Goal: Task Accomplishment & Management: Manage account settings

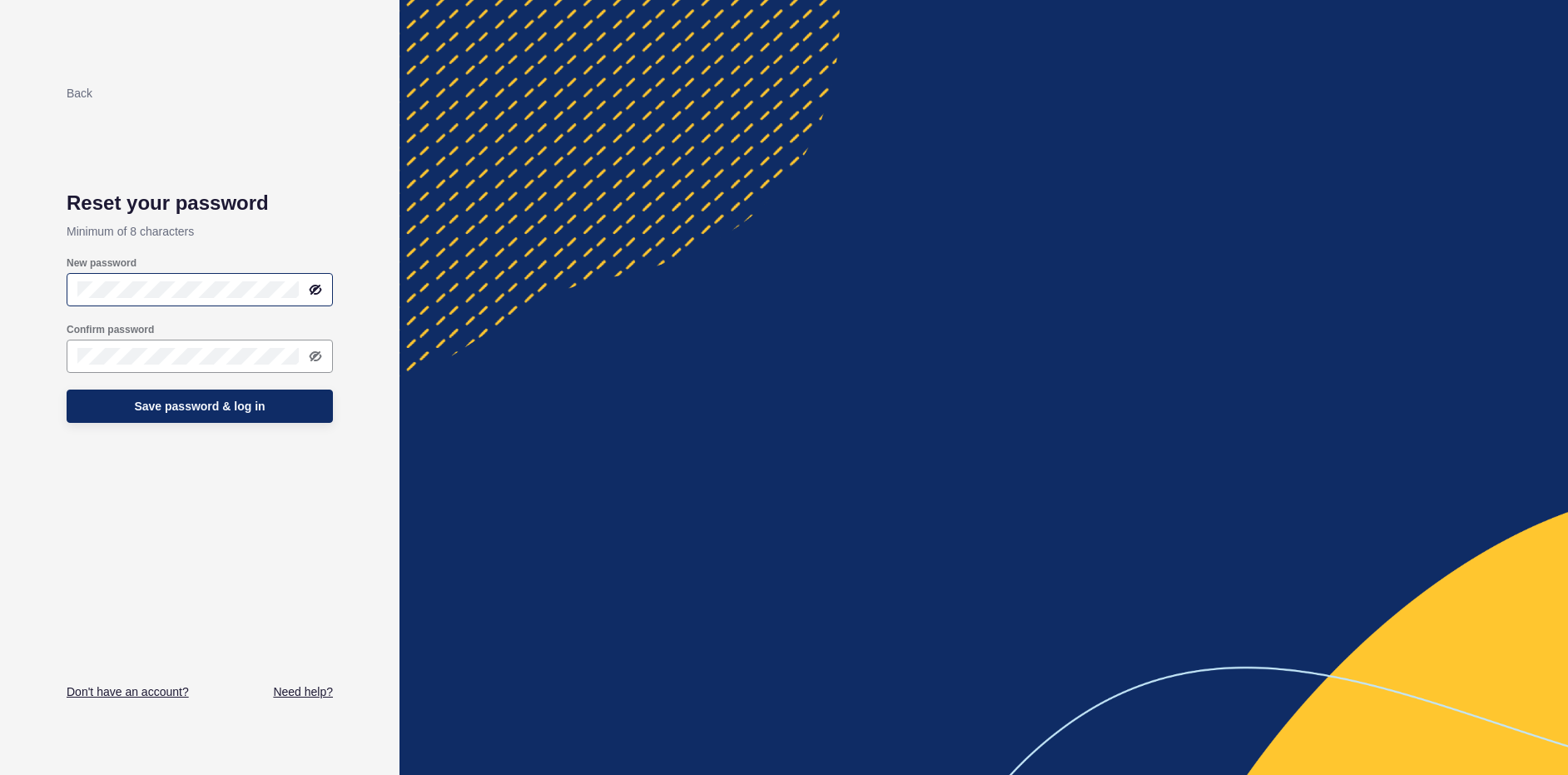
click at [326, 280] on div at bounding box center [199, 289] width 266 height 33
click at [318, 287] on icon at bounding box center [315, 290] width 8 height 8
click at [182, 405] on span "Save password & log in" at bounding box center [199, 406] width 130 height 17
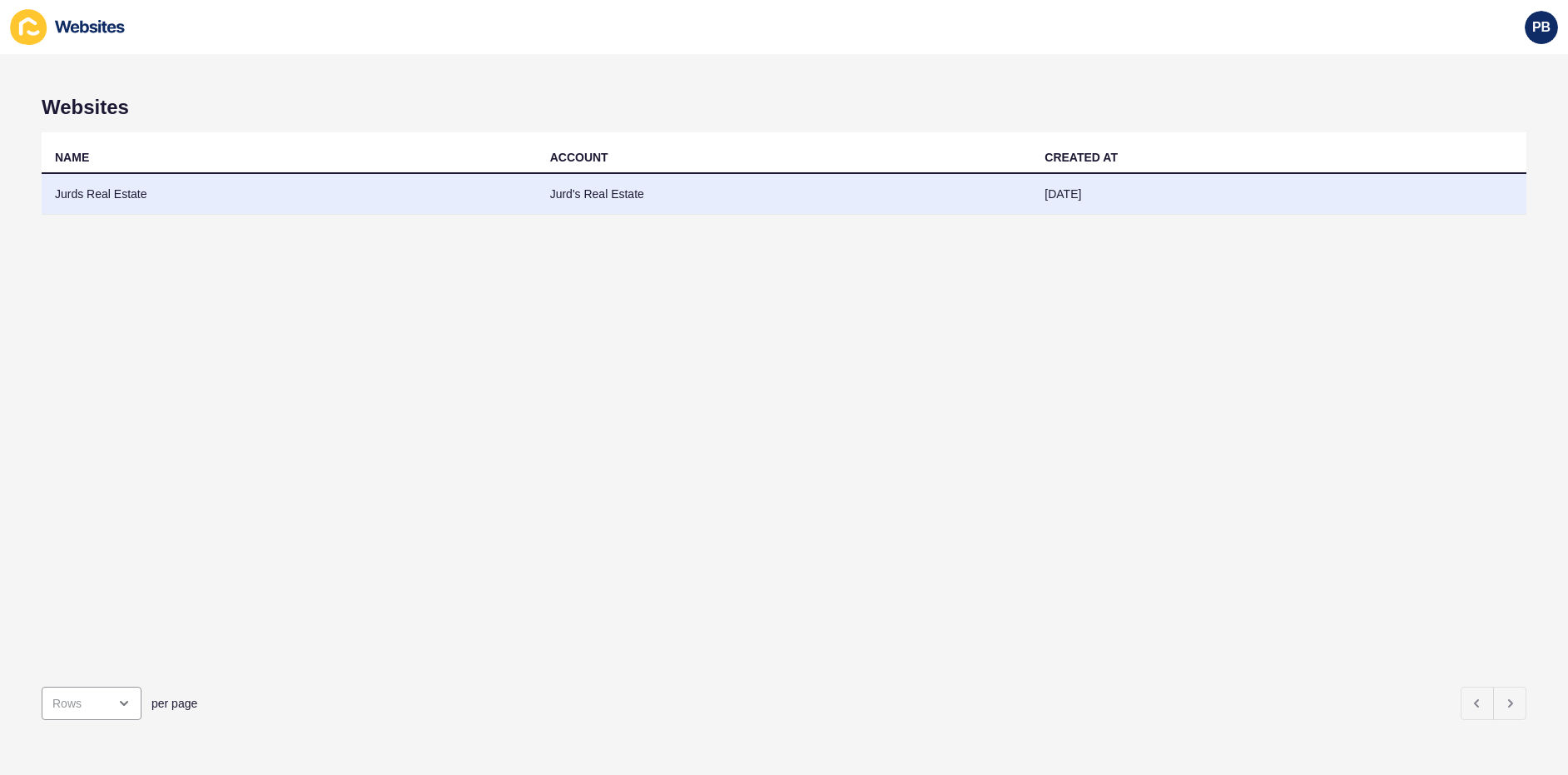
click at [125, 190] on td "Jurds Real Estate" at bounding box center [289, 194] width 495 height 41
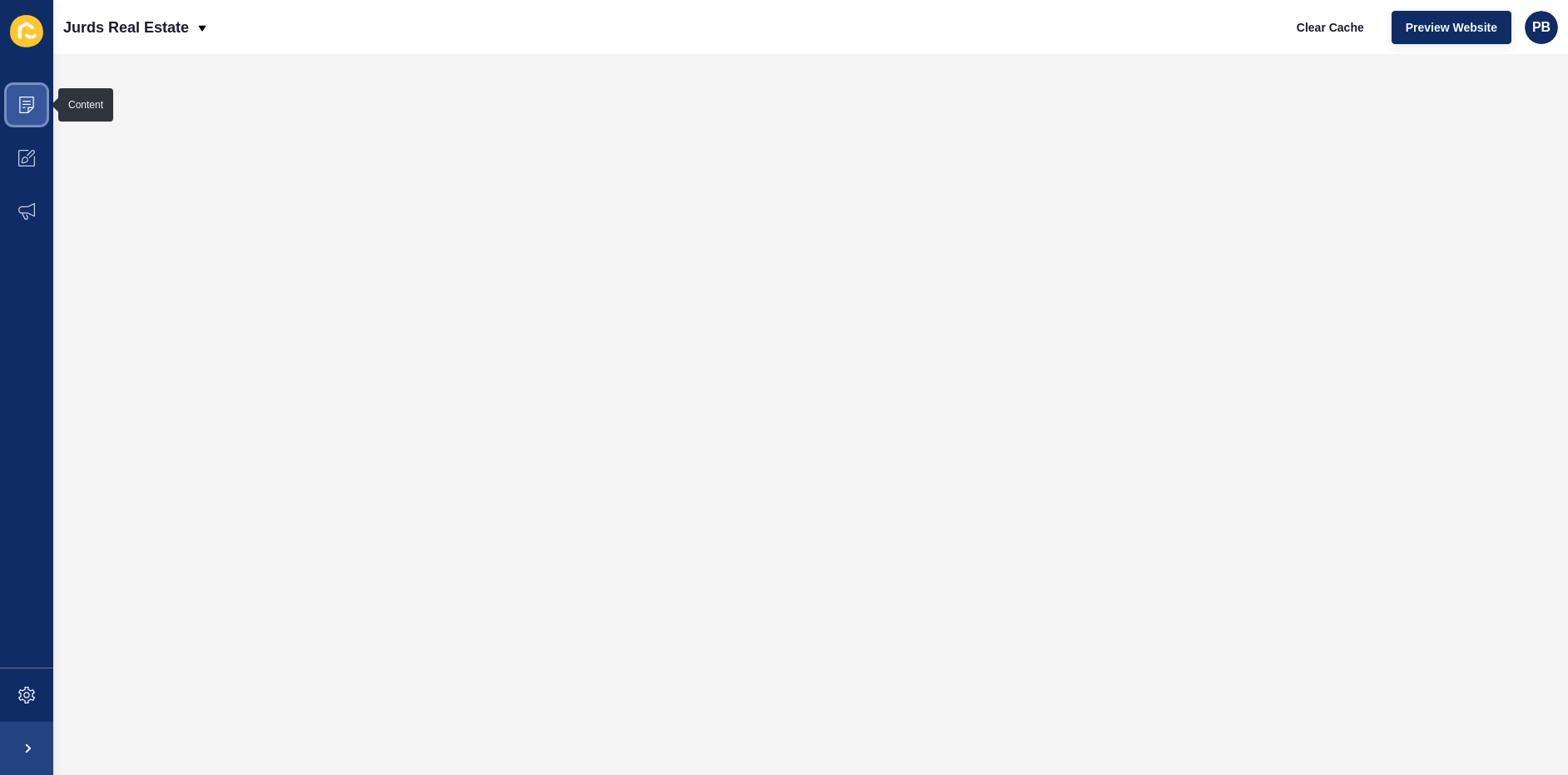
click at [30, 102] on icon at bounding box center [27, 101] width 8 height 1
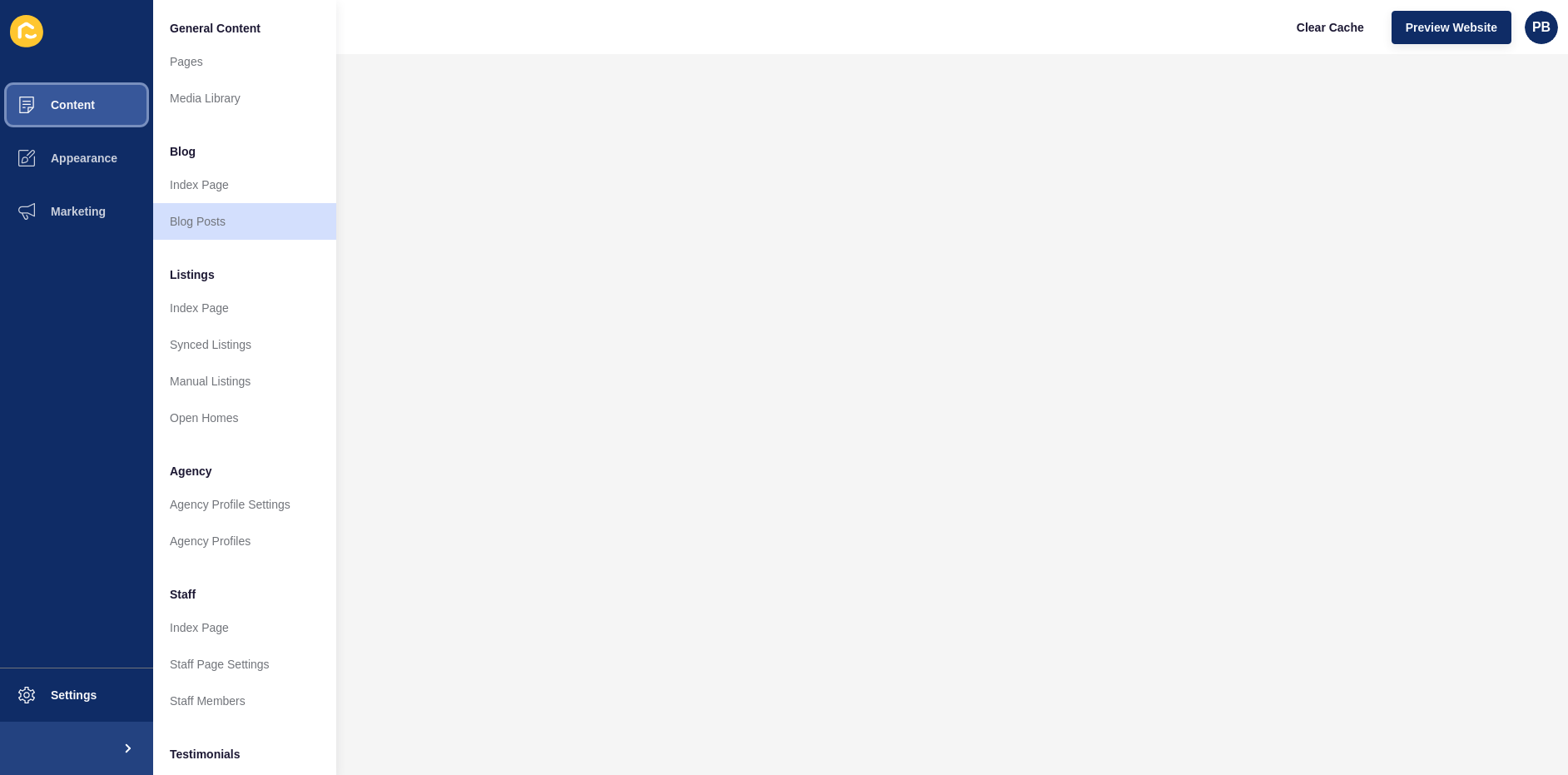
click at [30, 102] on span "Content" at bounding box center [46, 105] width 98 height 13
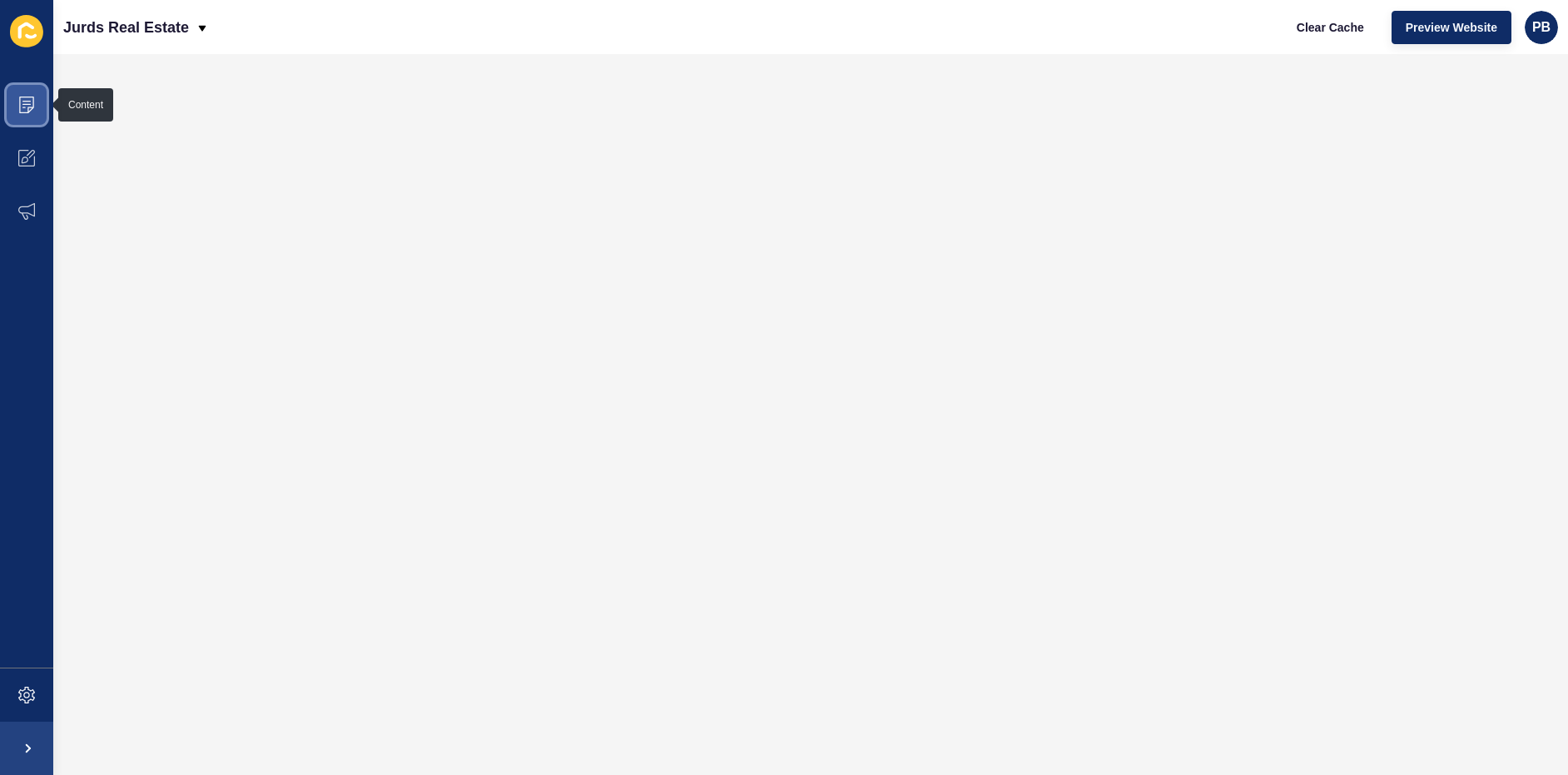
click at [27, 105] on icon at bounding box center [26, 105] width 17 height 17
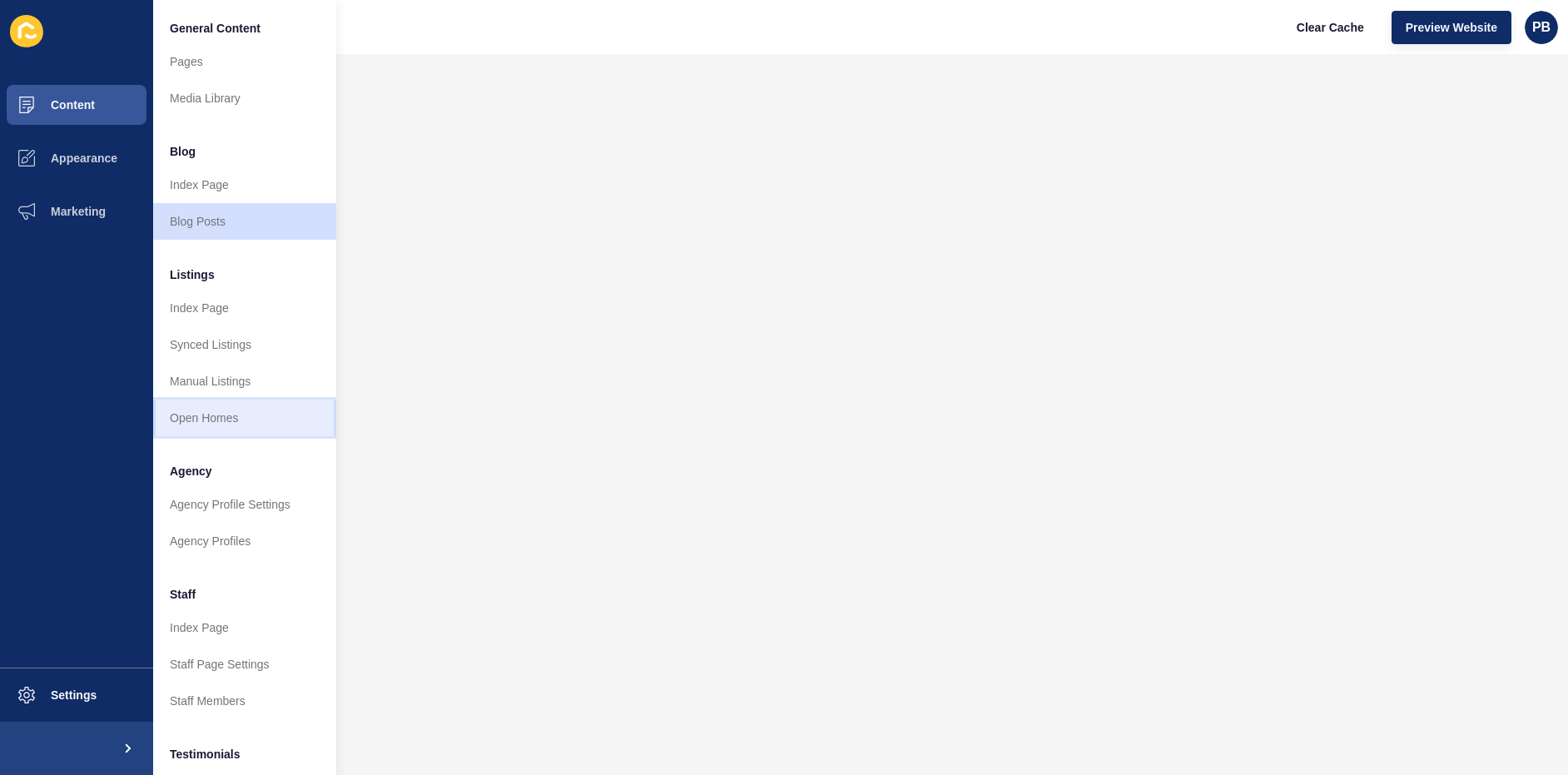
click at [226, 421] on link "Open Homes" at bounding box center [245, 417] width 183 height 37
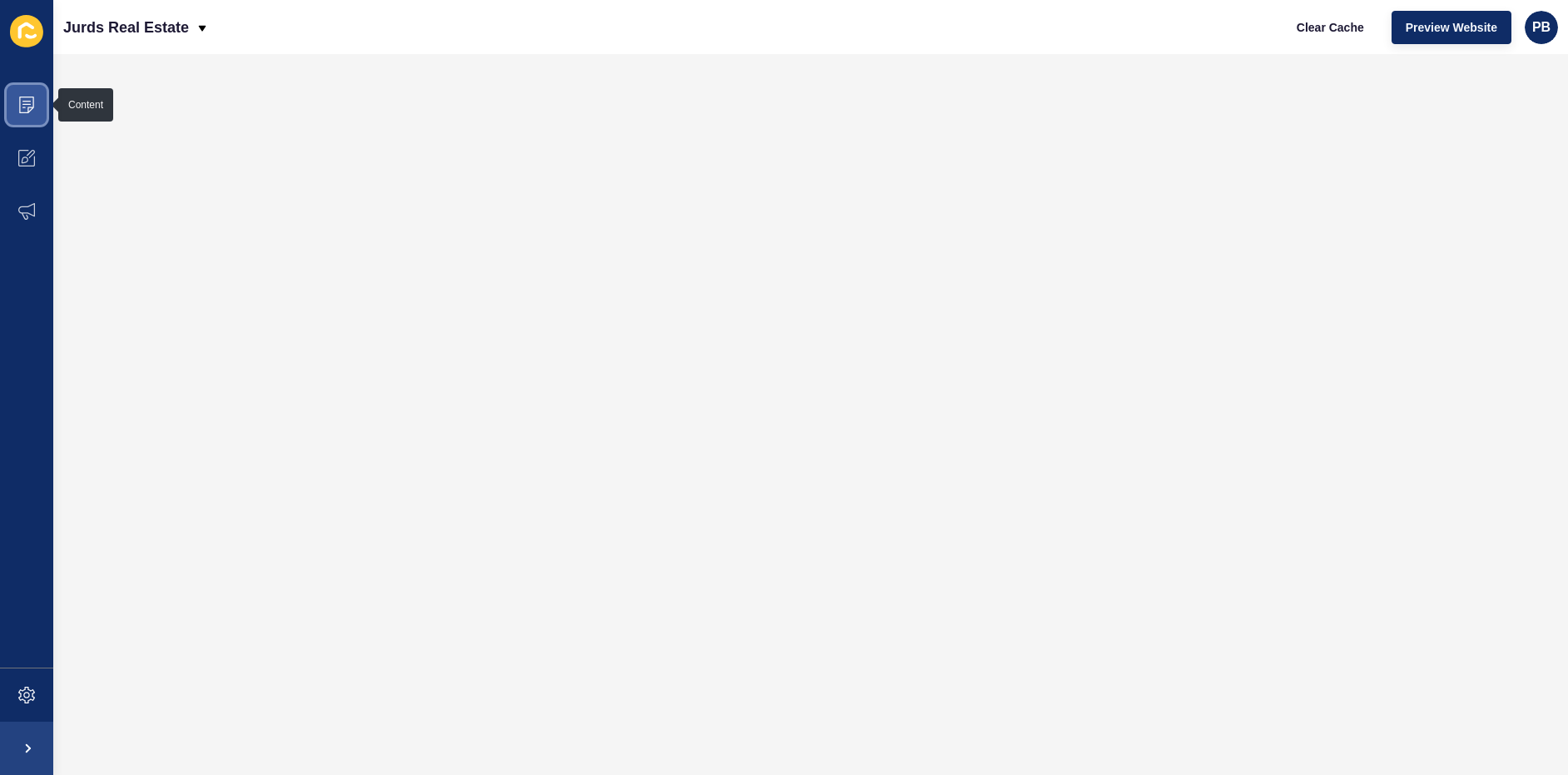
click at [34, 113] on icon at bounding box center [26, 105] width 17 height 17
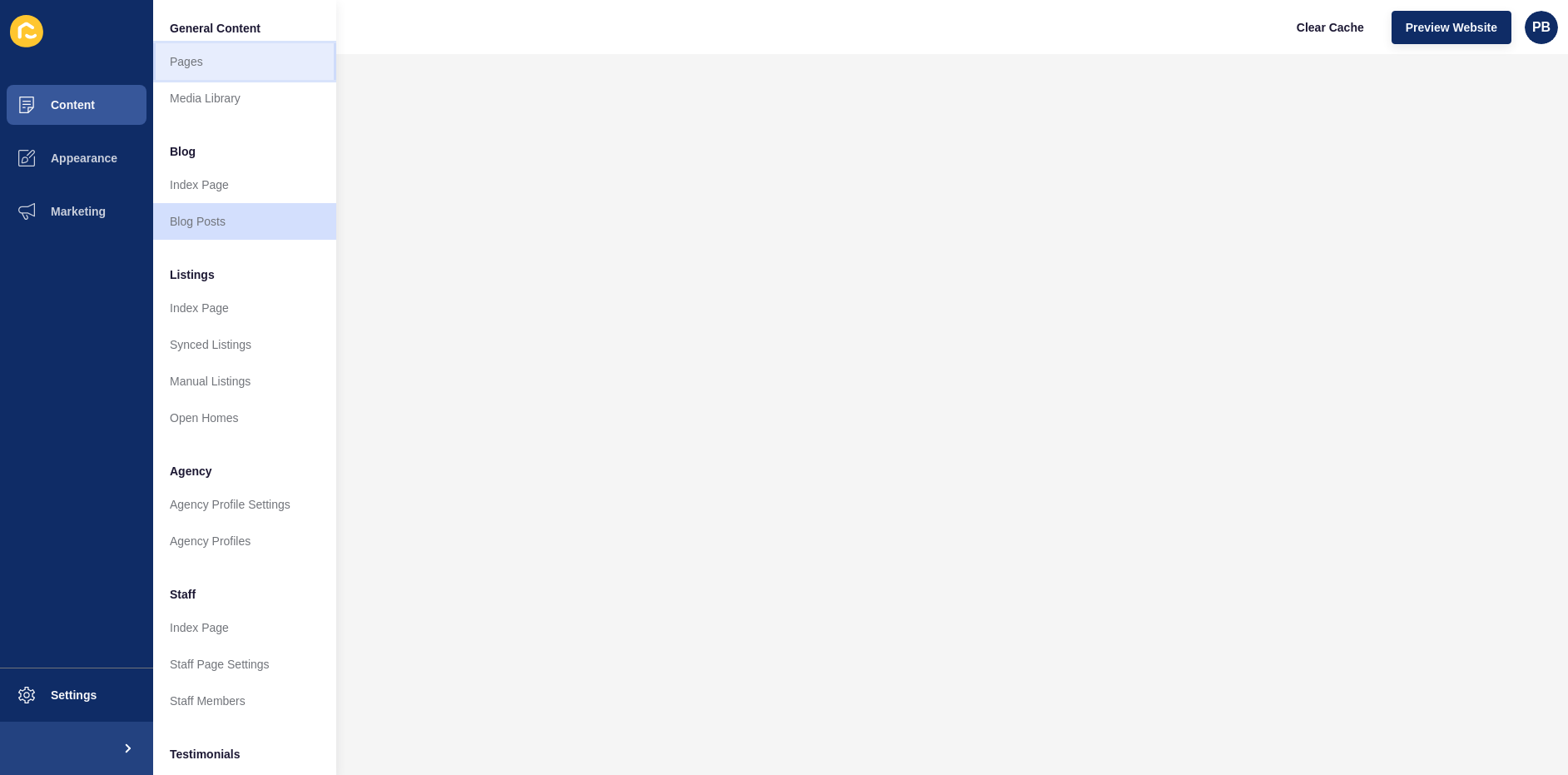
click at [226, 67] on link "Pages" at bounding box center [245, 61] width 183 height 37
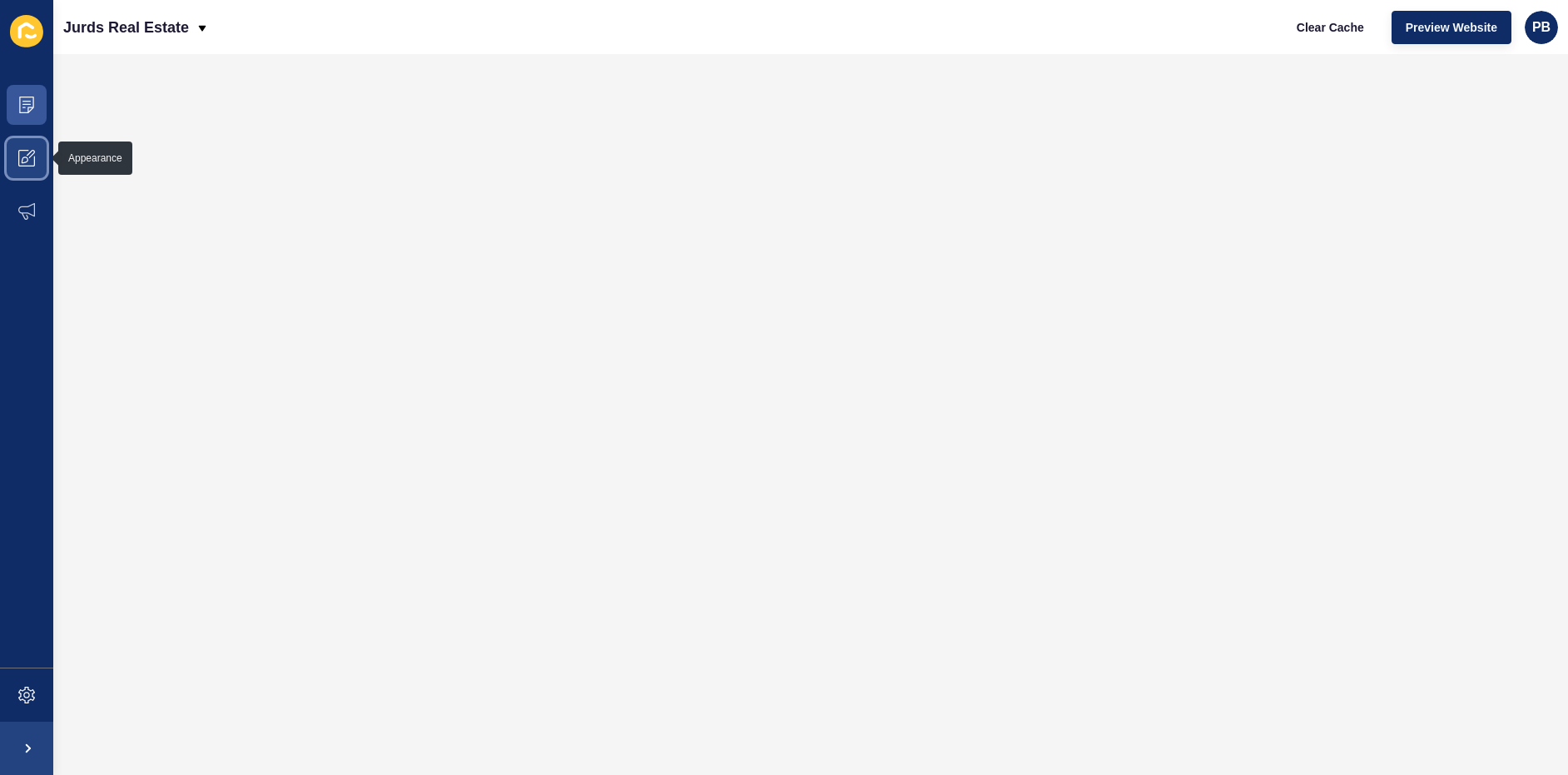
click at [28, 158] on icon at bounding box center [26, 157] width 17 height 17
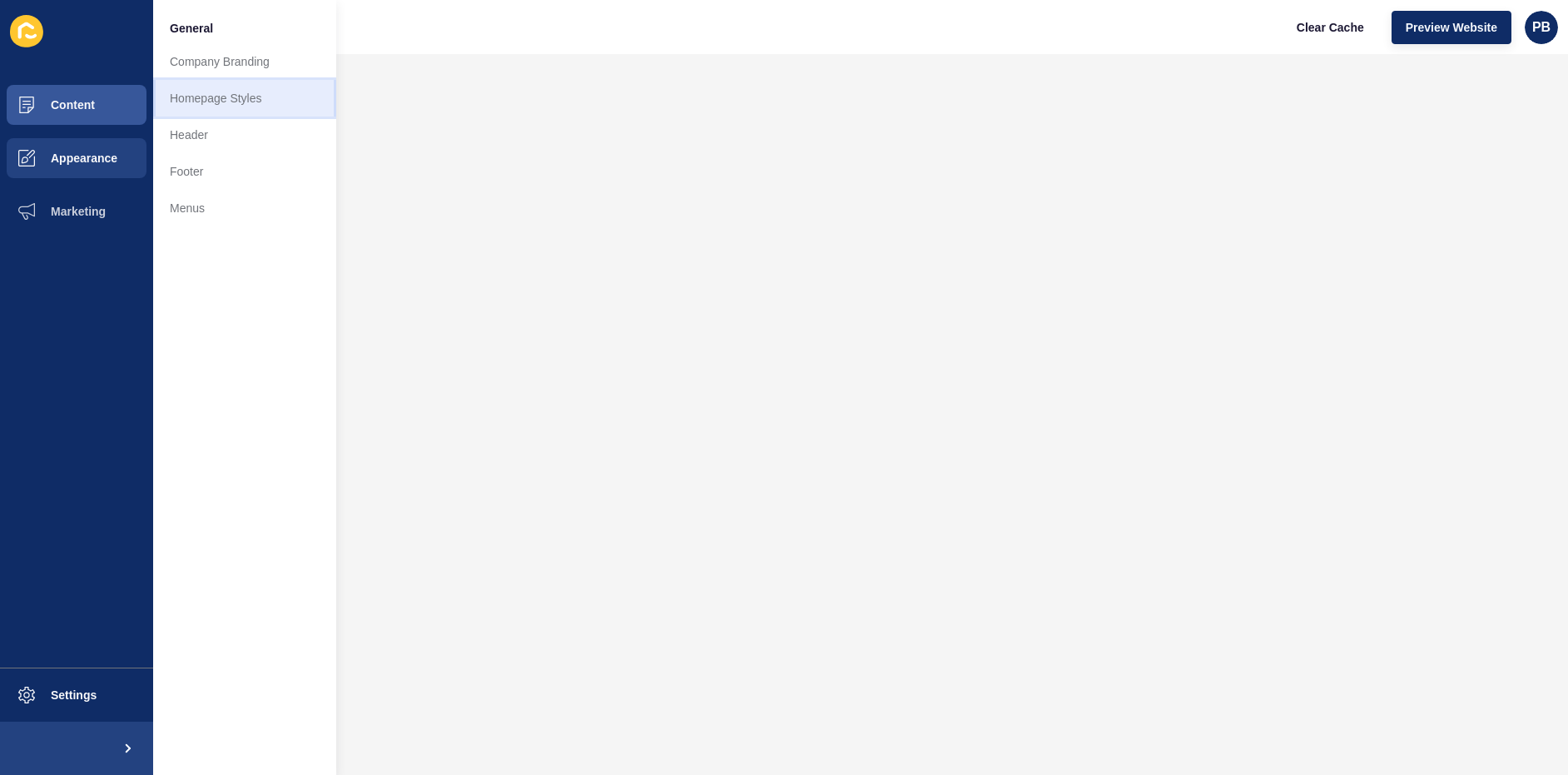
click at [214, 88] on link "Homepage Styles" at bounding box center [245, 98] width 183 height 37
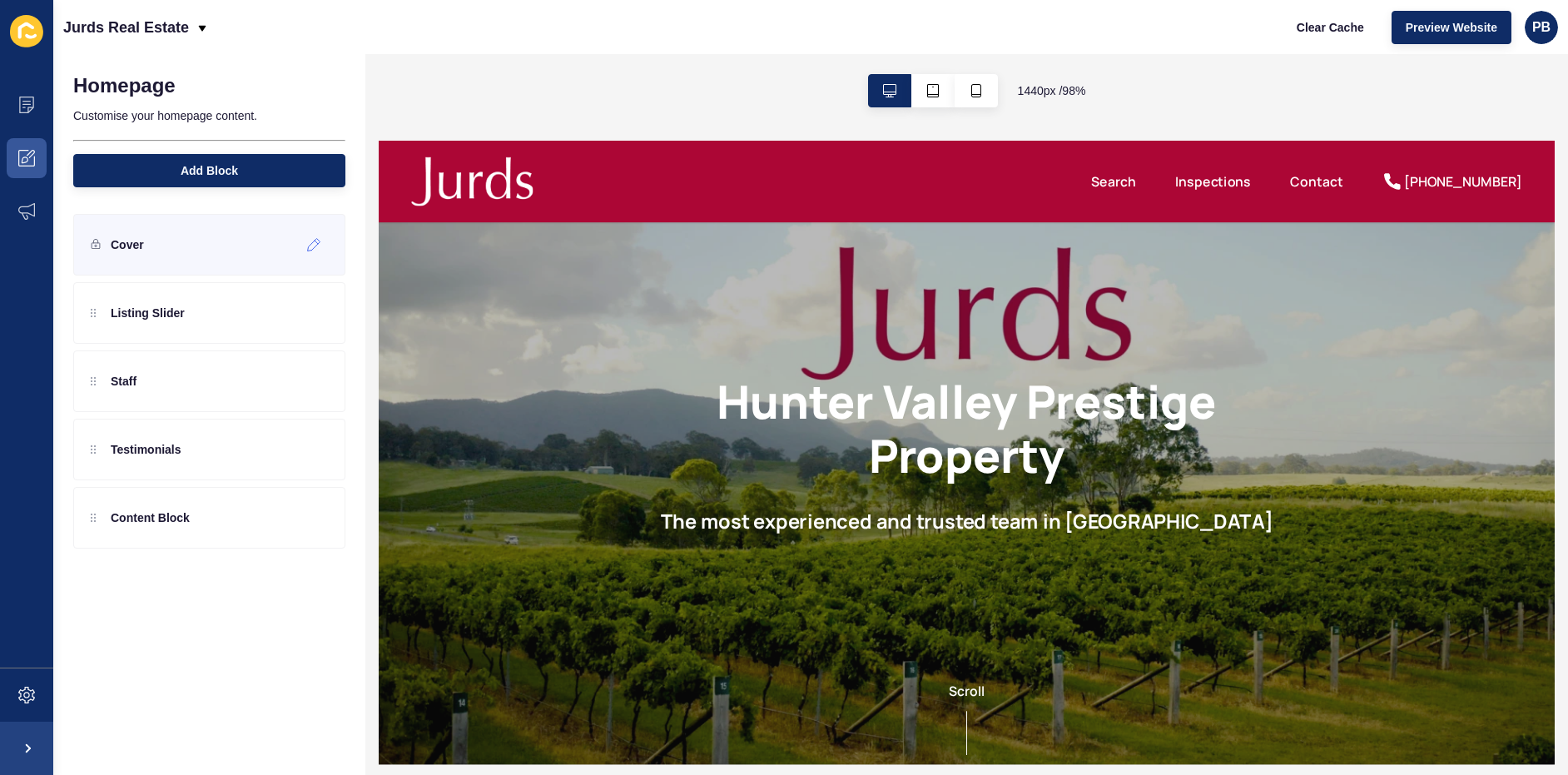
click at [149, 247] on div "Cover" at bounding box center [209, 245] width 272 height 62
click at [317, 252] on div at bounding box center [315, 244] width 28 height 27
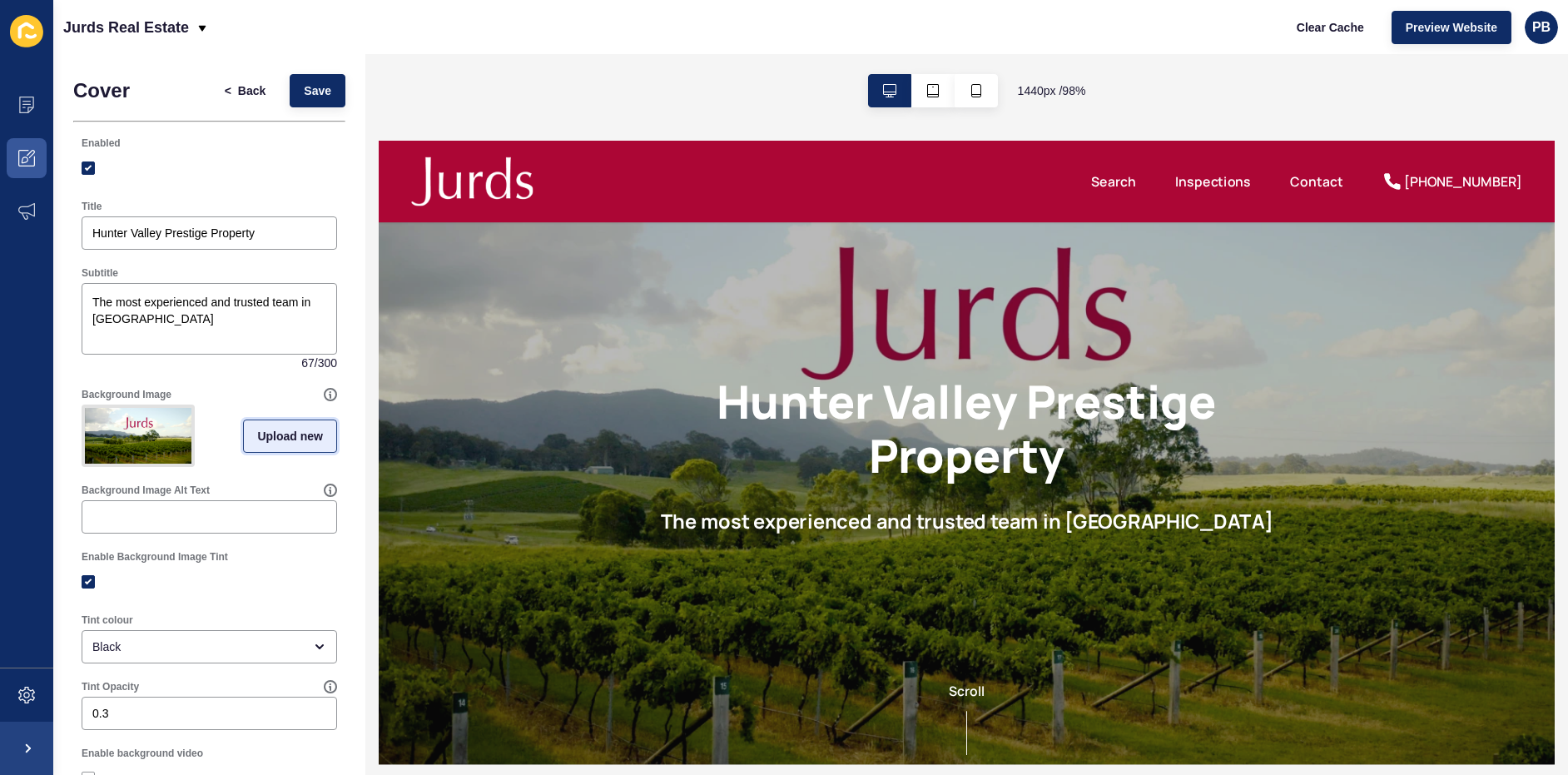
click at [279, 442] on span "Upload new" at bounding box center [290, 436] width 66 height 17
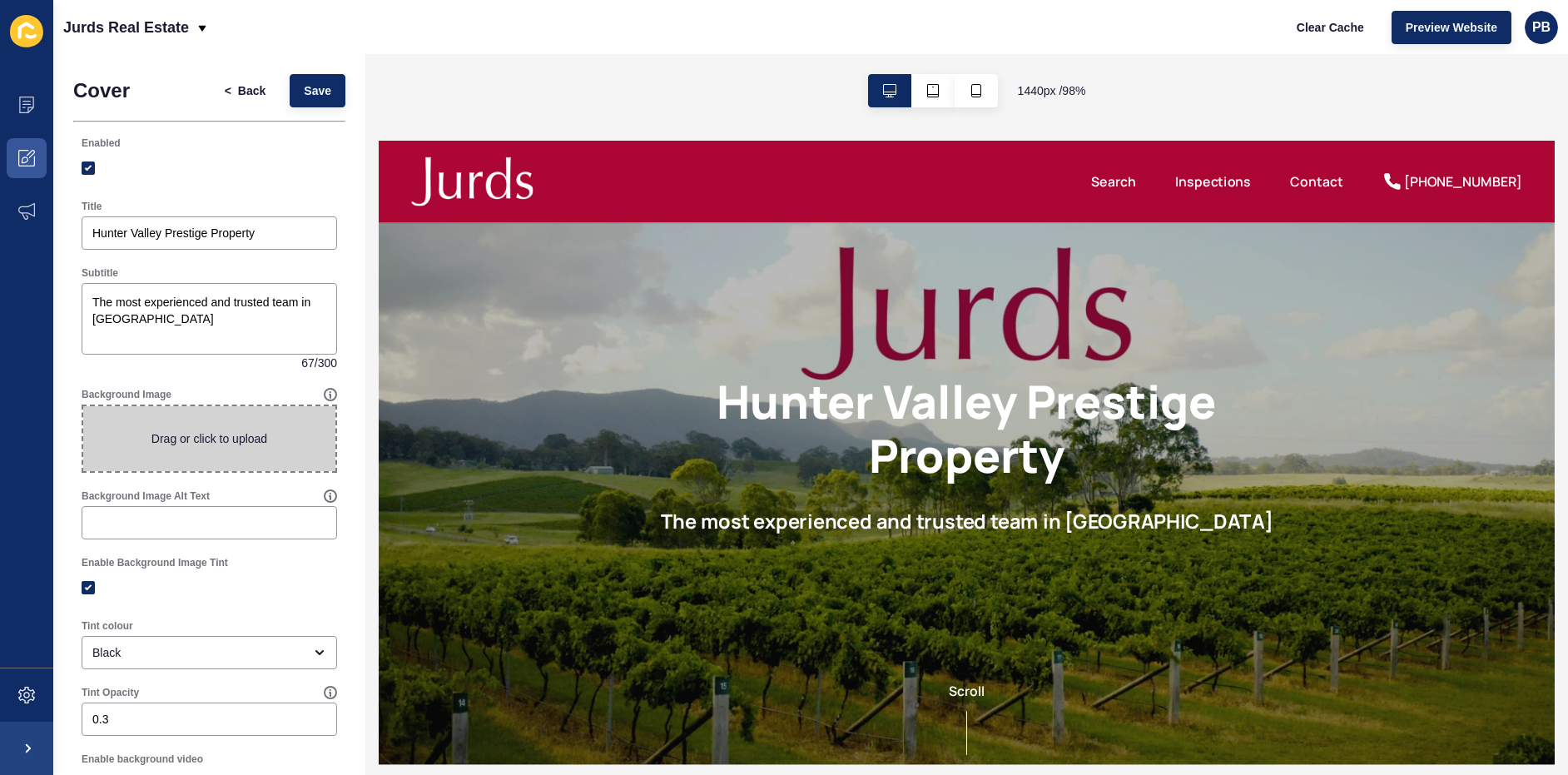
click at [243, 433] on span at bounding box center [209, 438] width 252 height 65
click at [84, 406] on input "Drag or click to upload" at bounding box center [84, 406] width 0 height 0
click at [243, 444] on span at bounding box center [209, 438] width 252 height 65
click at [84, 406] on input "Drag or click to upload" at bounding box center [84, 406] width 0 height 0
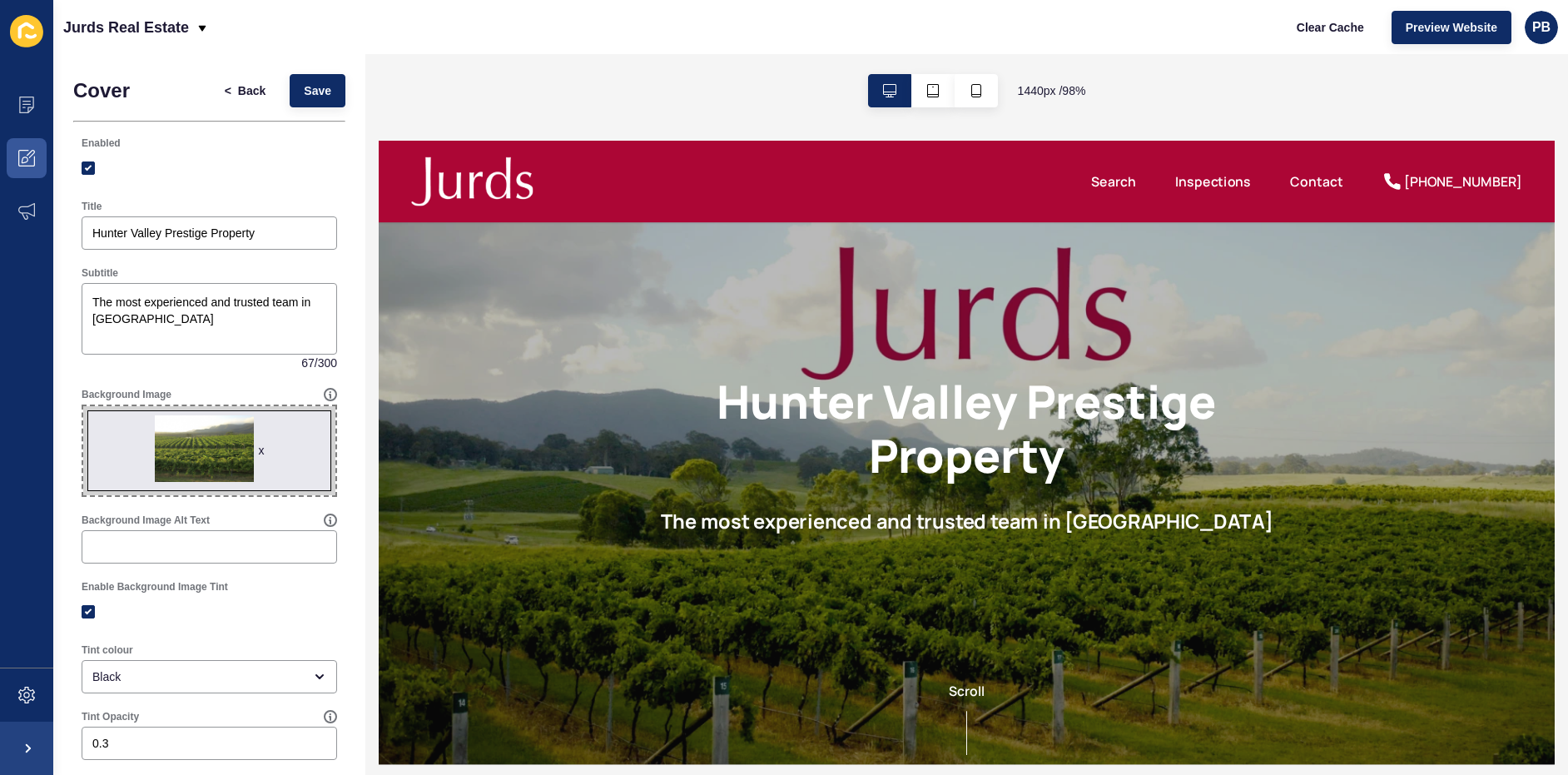
click at [171, 442] on span "x" at bounding box center [209, 450] width 252 height 89
click at [84, 406] on input "x Drag or click to upload" at bounding box center [84, 406] width 0 height 0
click at [314, 99] on button "Save" at bounding box center [318, 90] width 56 height 33
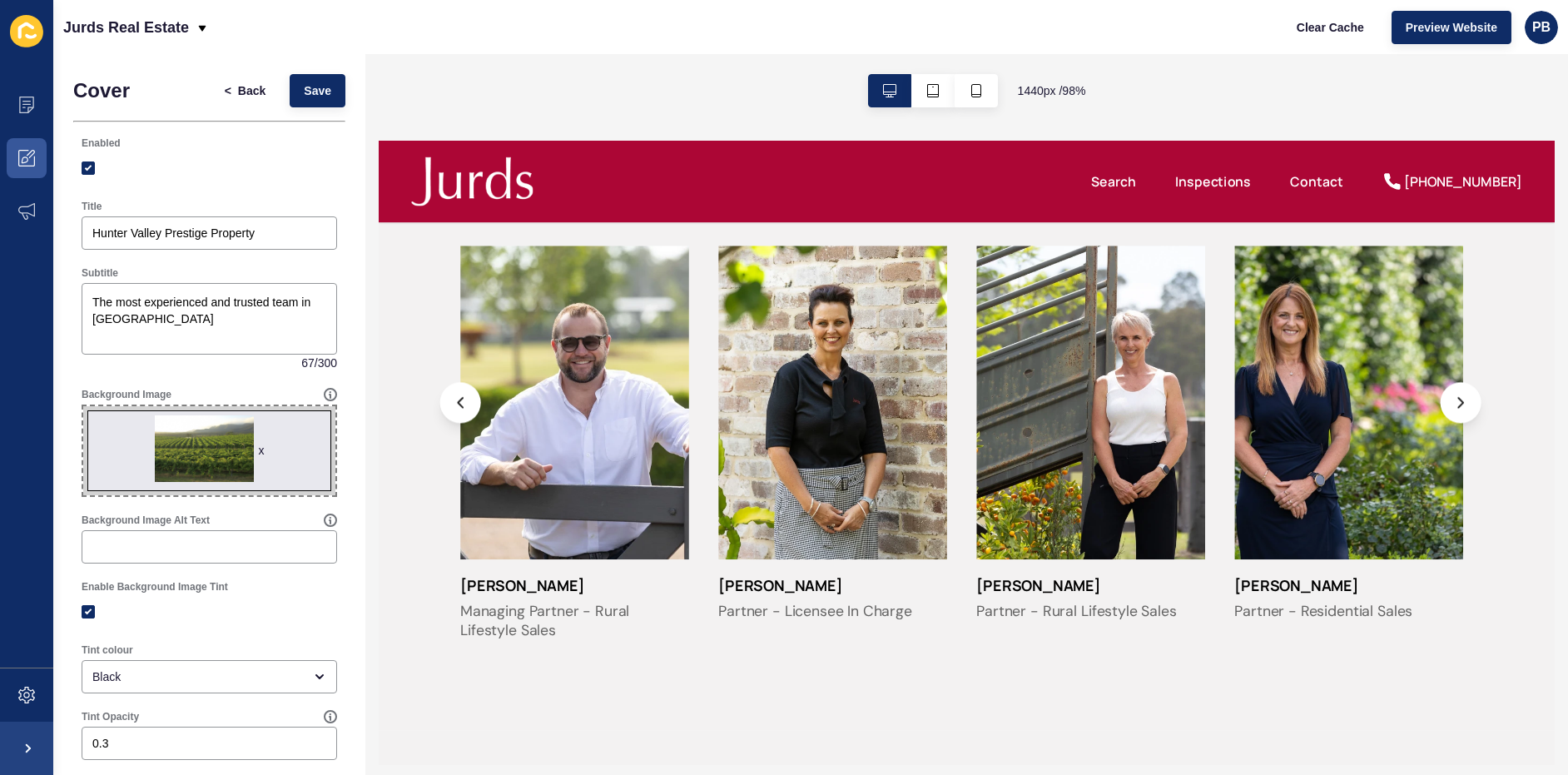
scroll to position [749, 0]
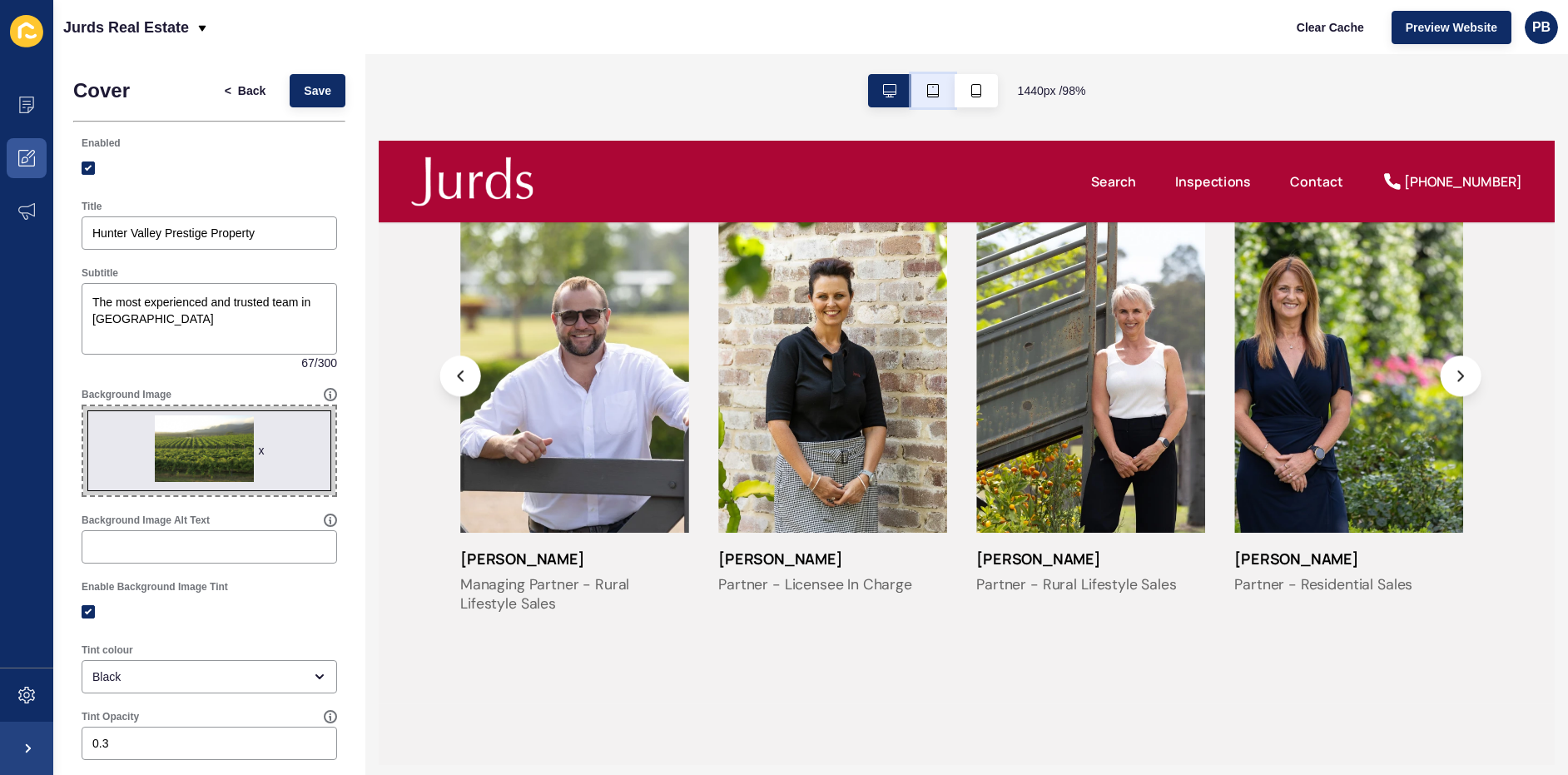
click at [923, 94] on button "button" at bounding box center [932, 90] width 43 height 33
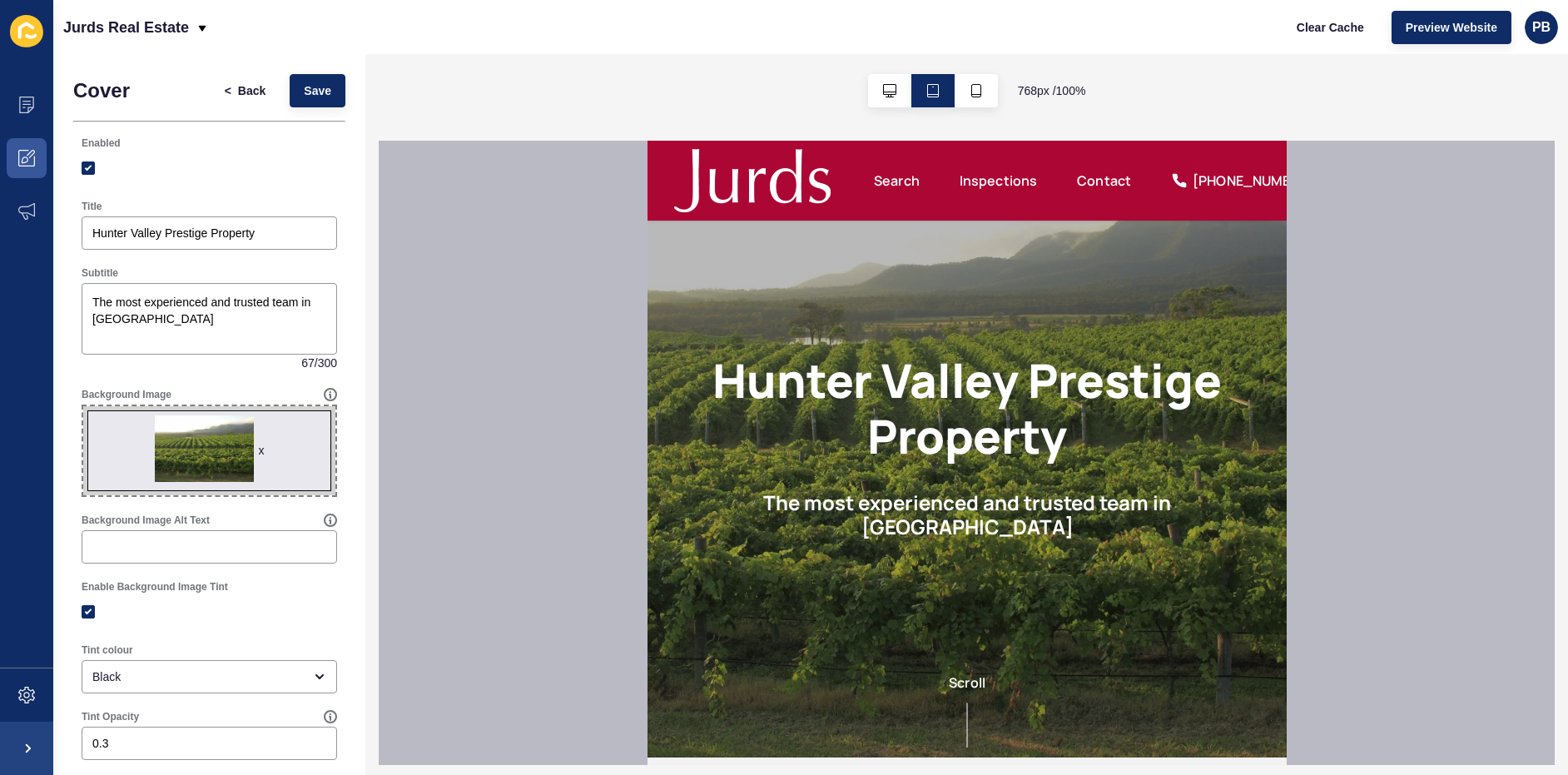
scroll to position [0, 0]
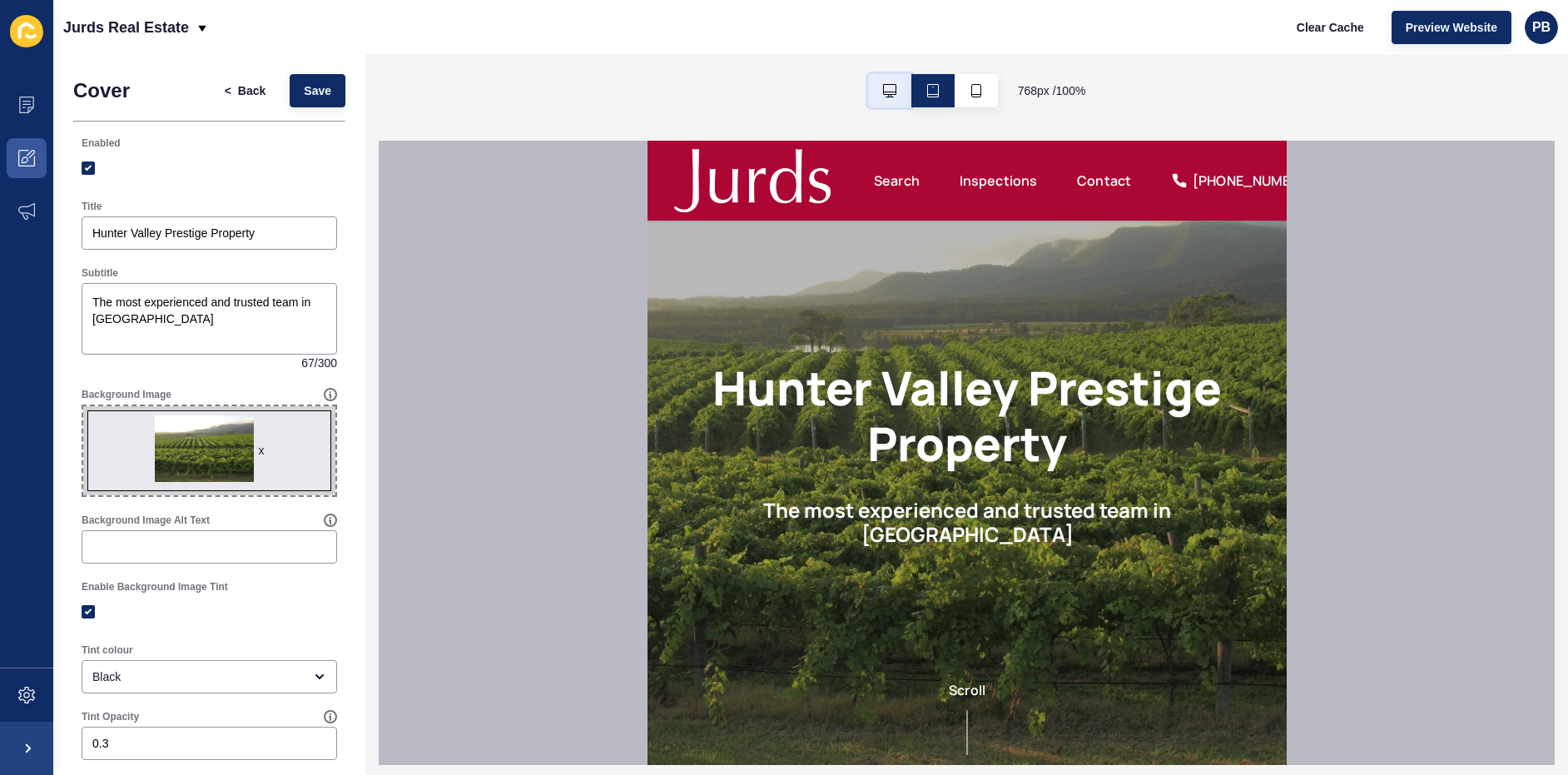
click at [883, 89] on icon "button" at bounding box center [889, 90] width 13 height 13
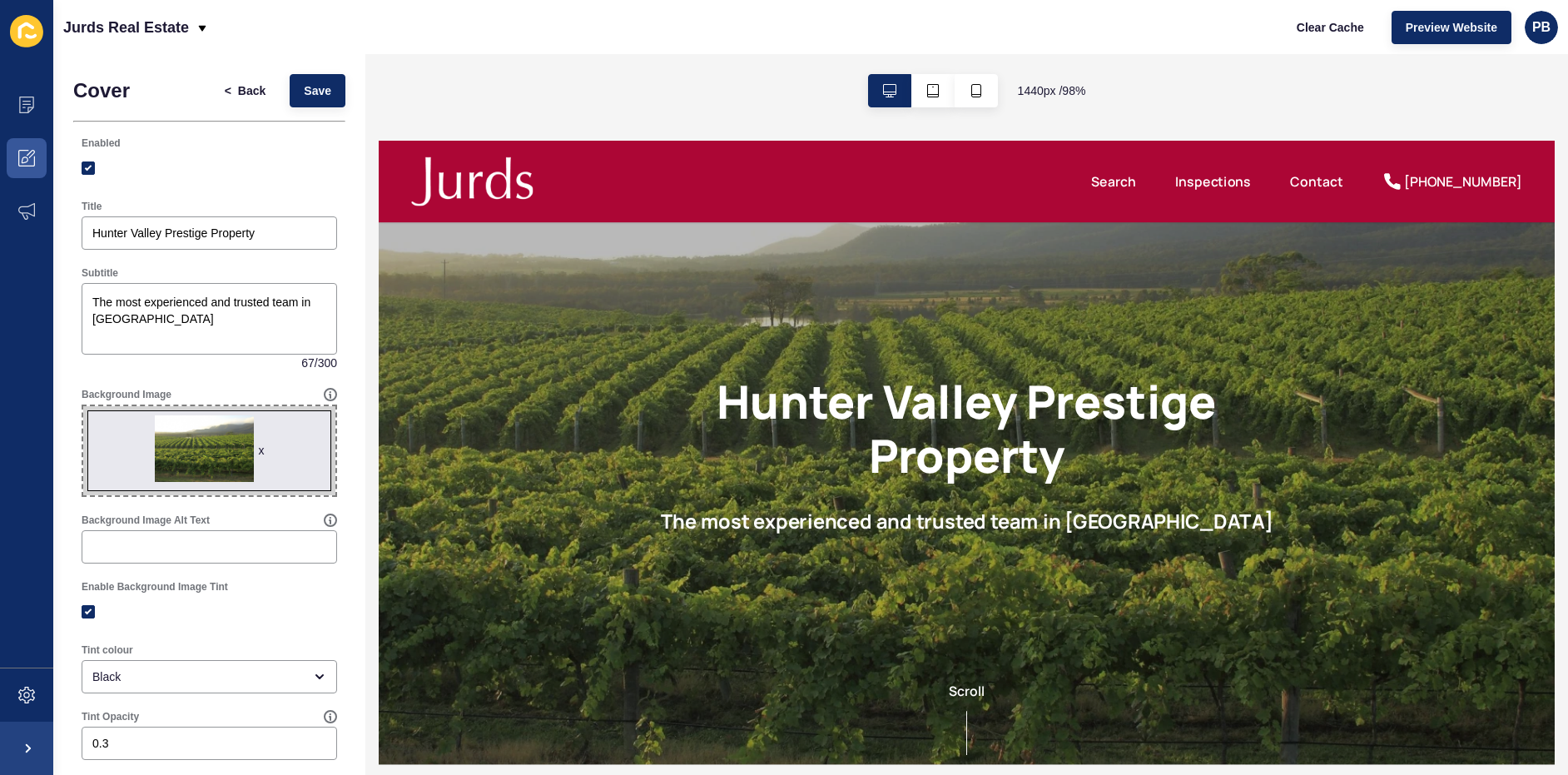
click at [1221, 179] on link "Inspections" at bounding box center [1229, 182] width 78 height 20
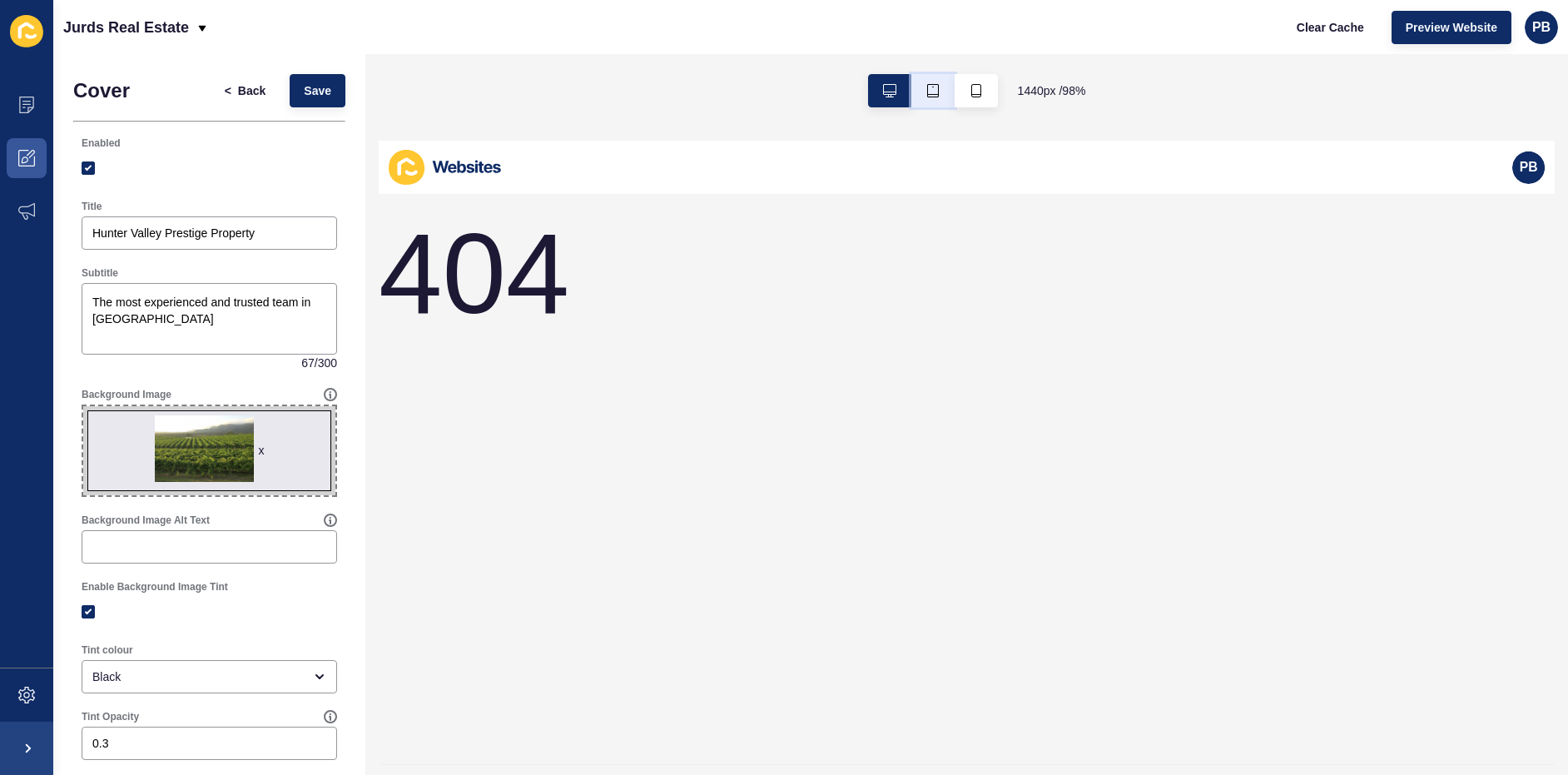
click at [929, 96] on icon "button" at bounding box center [932, 90] width 13 height 13
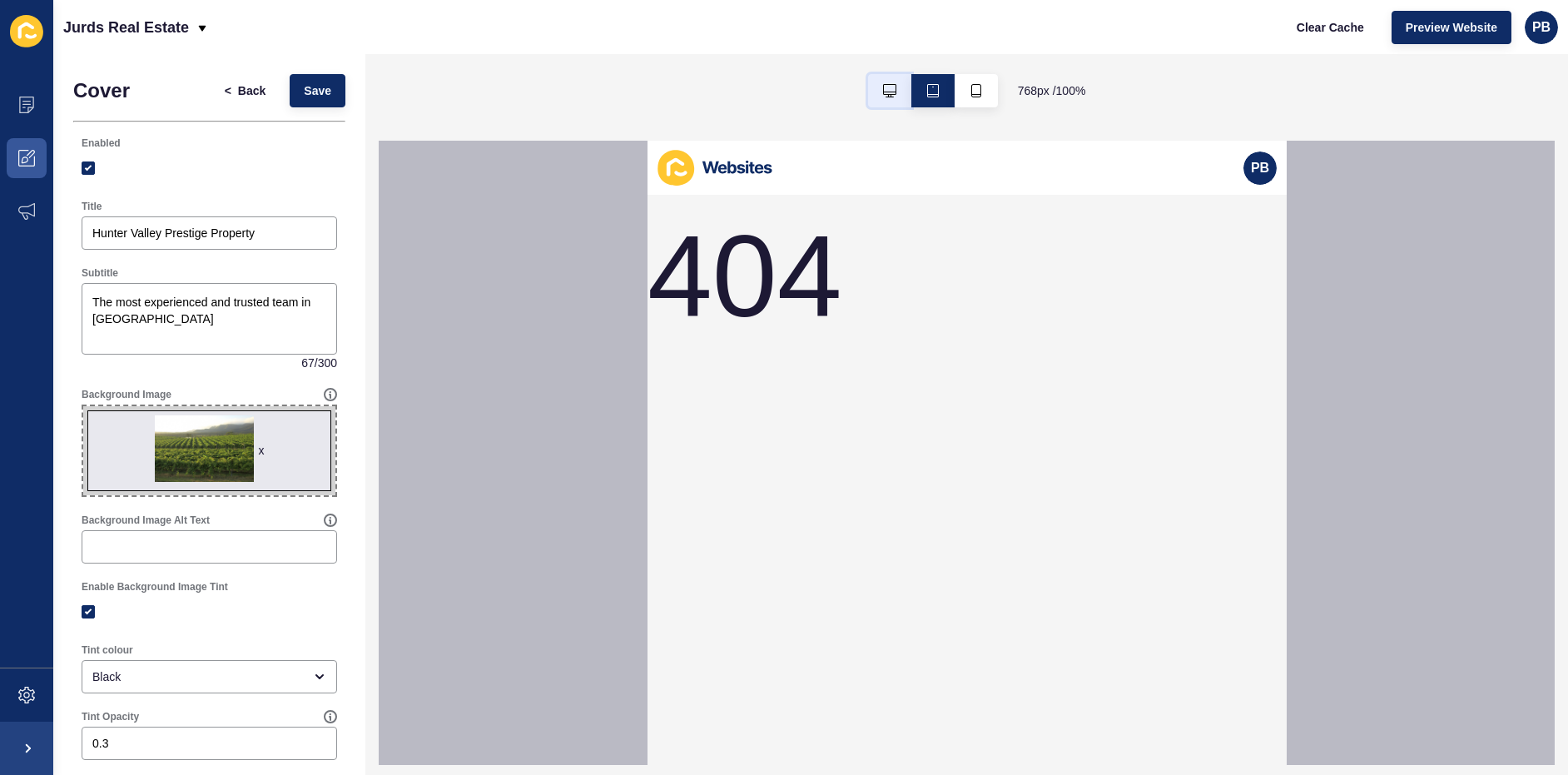
click at [893, 89] on icon "button" at bounding box center [889, 90] width 13 height 13
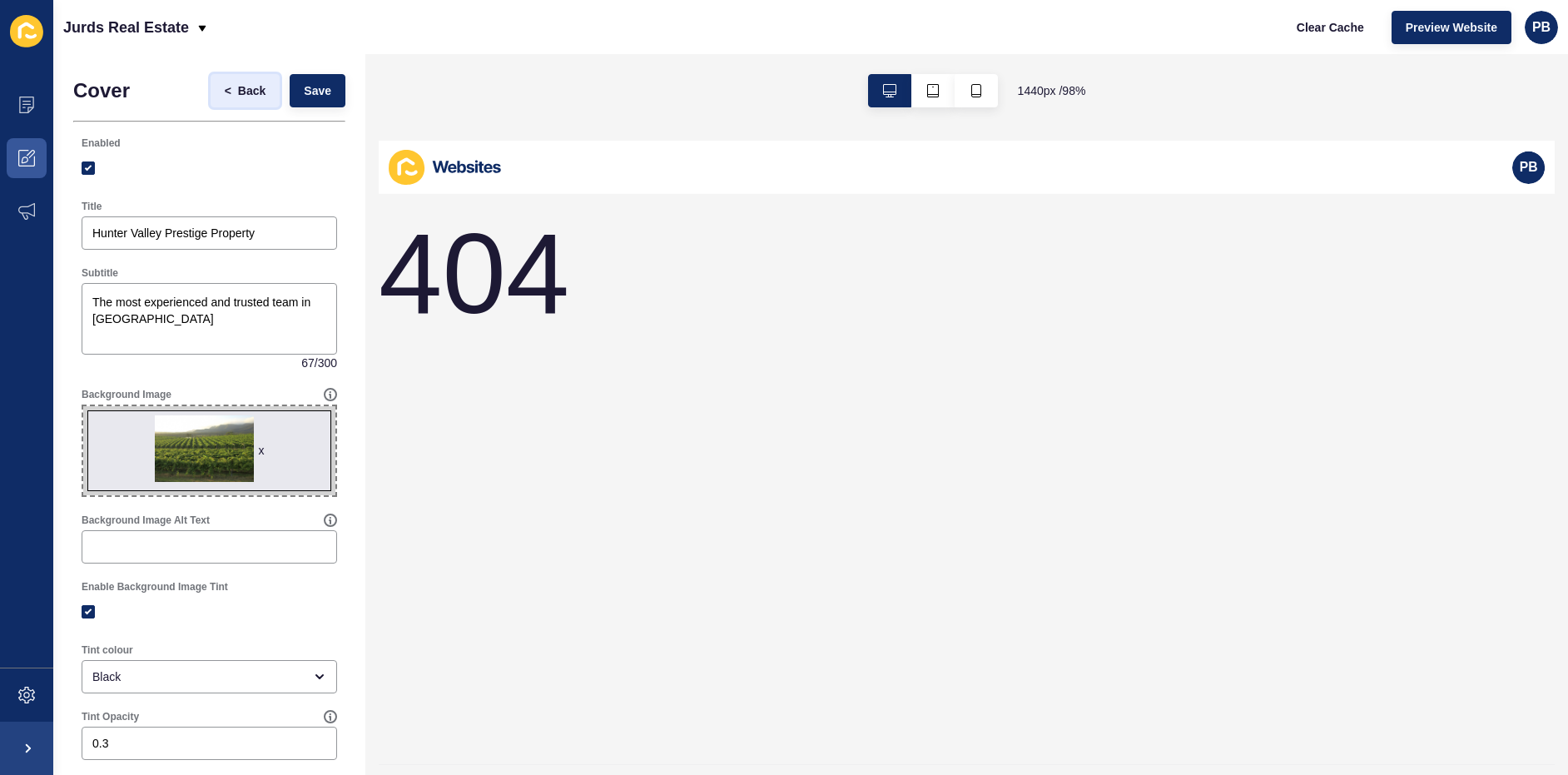
click at [238, 90] on span "Back" at bounding box center [252, 91] width 28 height 17
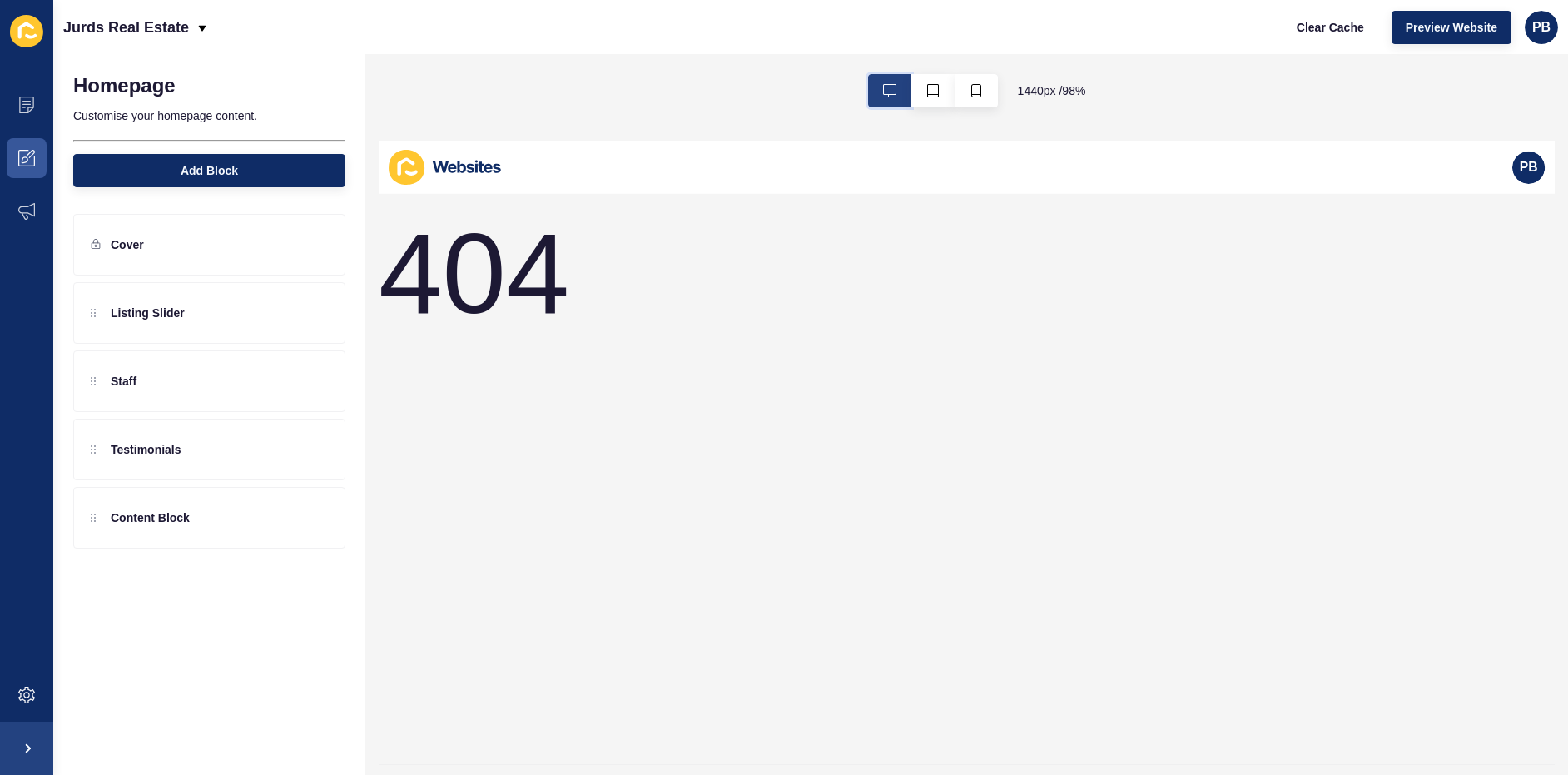
click at [888, 93] on icon "button" at bounding box center [889, 90] width 13 height 13
click at [920, 92] on button "button" at bounding box center [932, 90] width 43 height 33
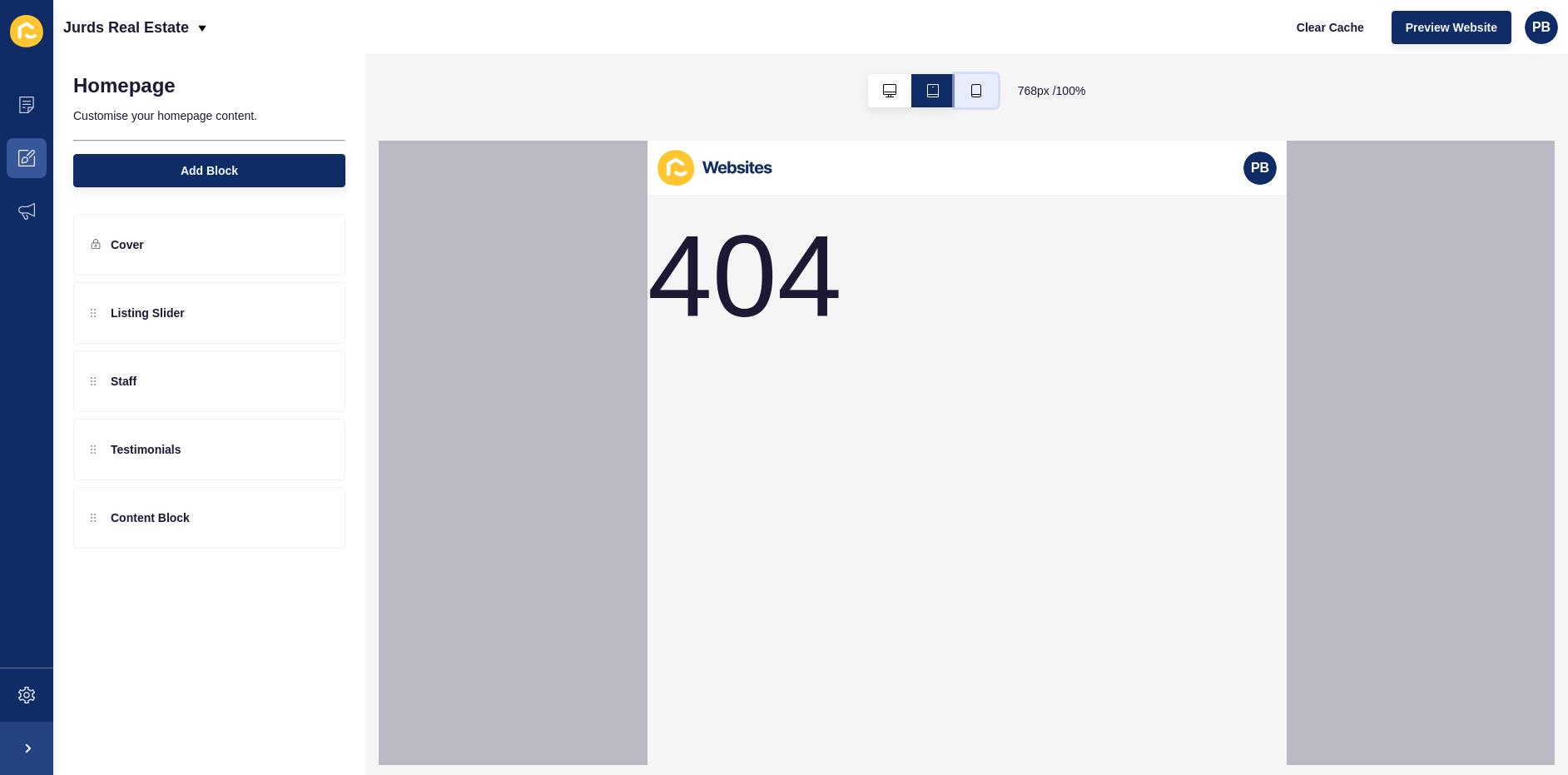
click at [982, 88] on button "button" at bounding box center [976, 90] width 43 height 33
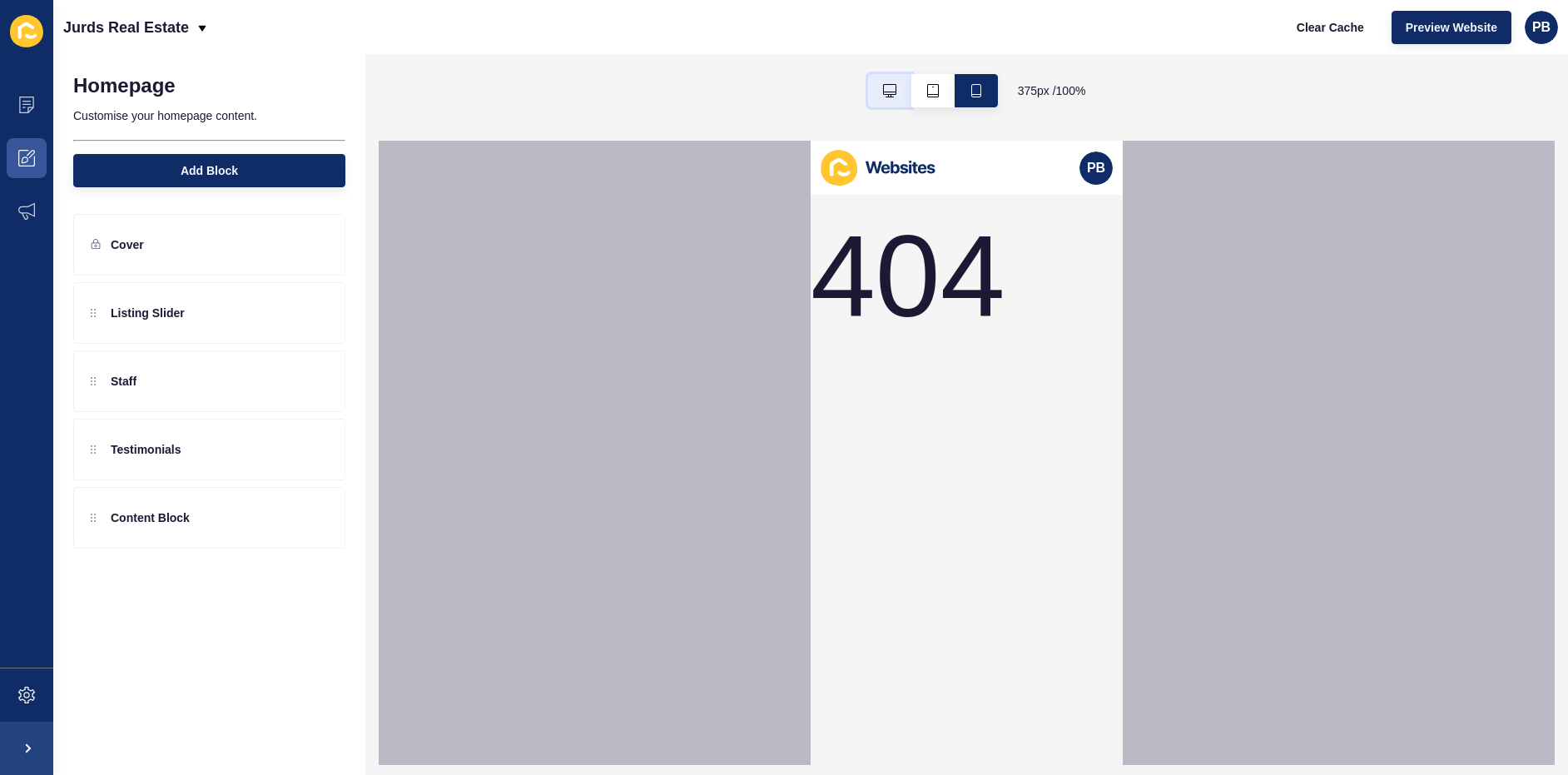
click at [884, 90] on icon "button" at bounding box center [889, 90] width 13 height 13
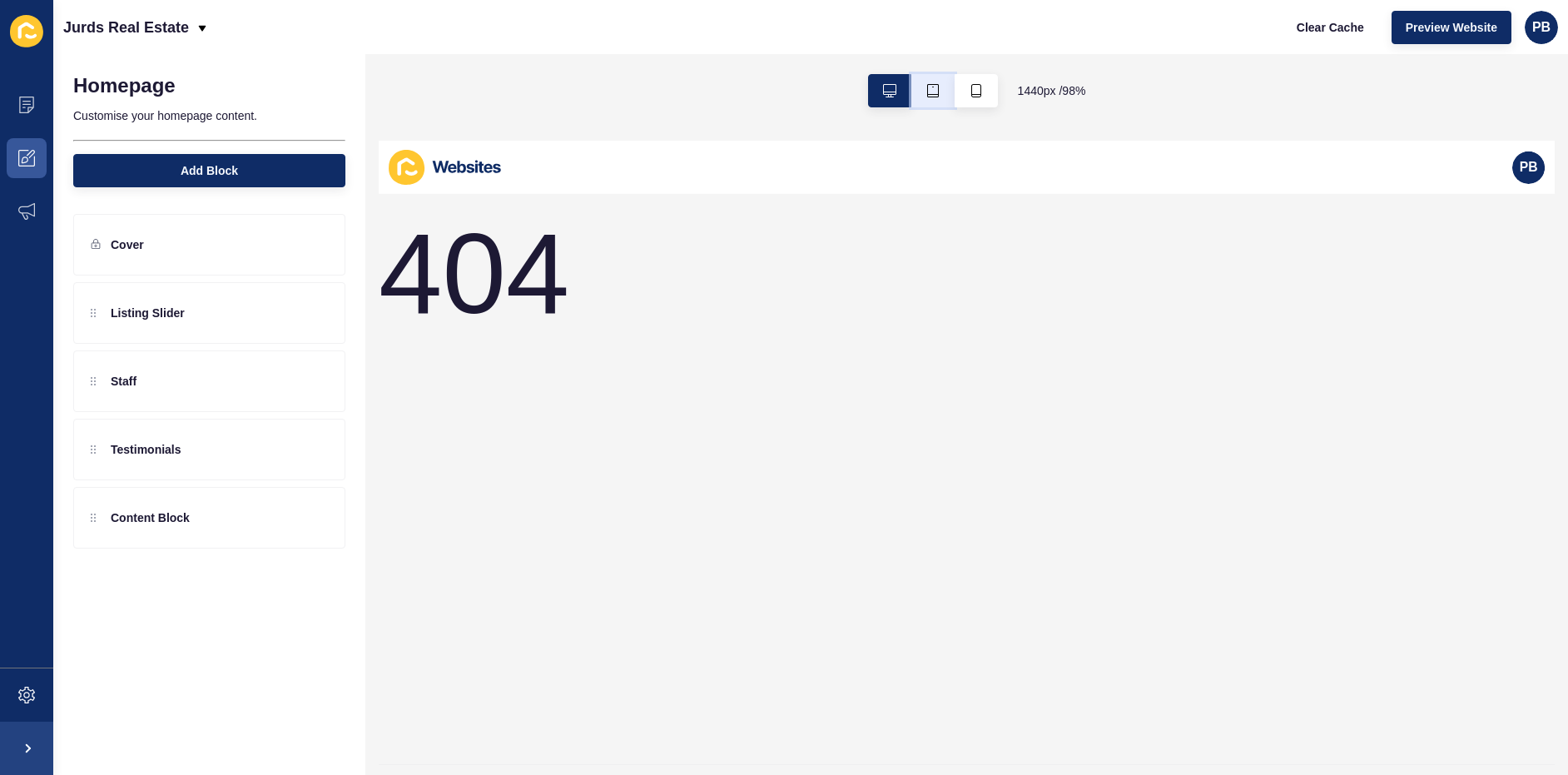
click at [935, 93] on icon "button" at bounding box center [932, 90] width 13 height 13
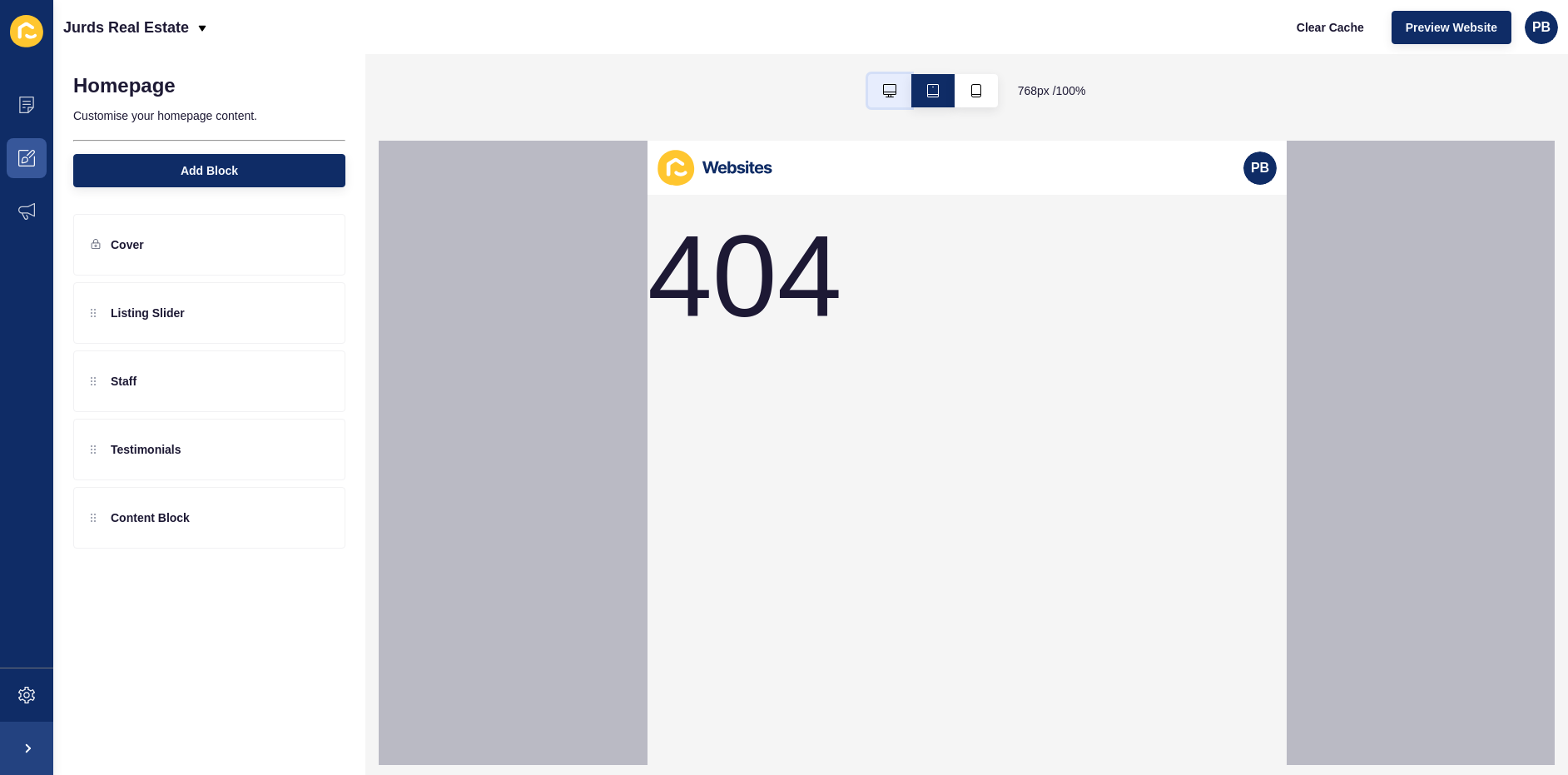
click at [882, 101] on button "button" at bounding box center [889, 90] width 43 height 33
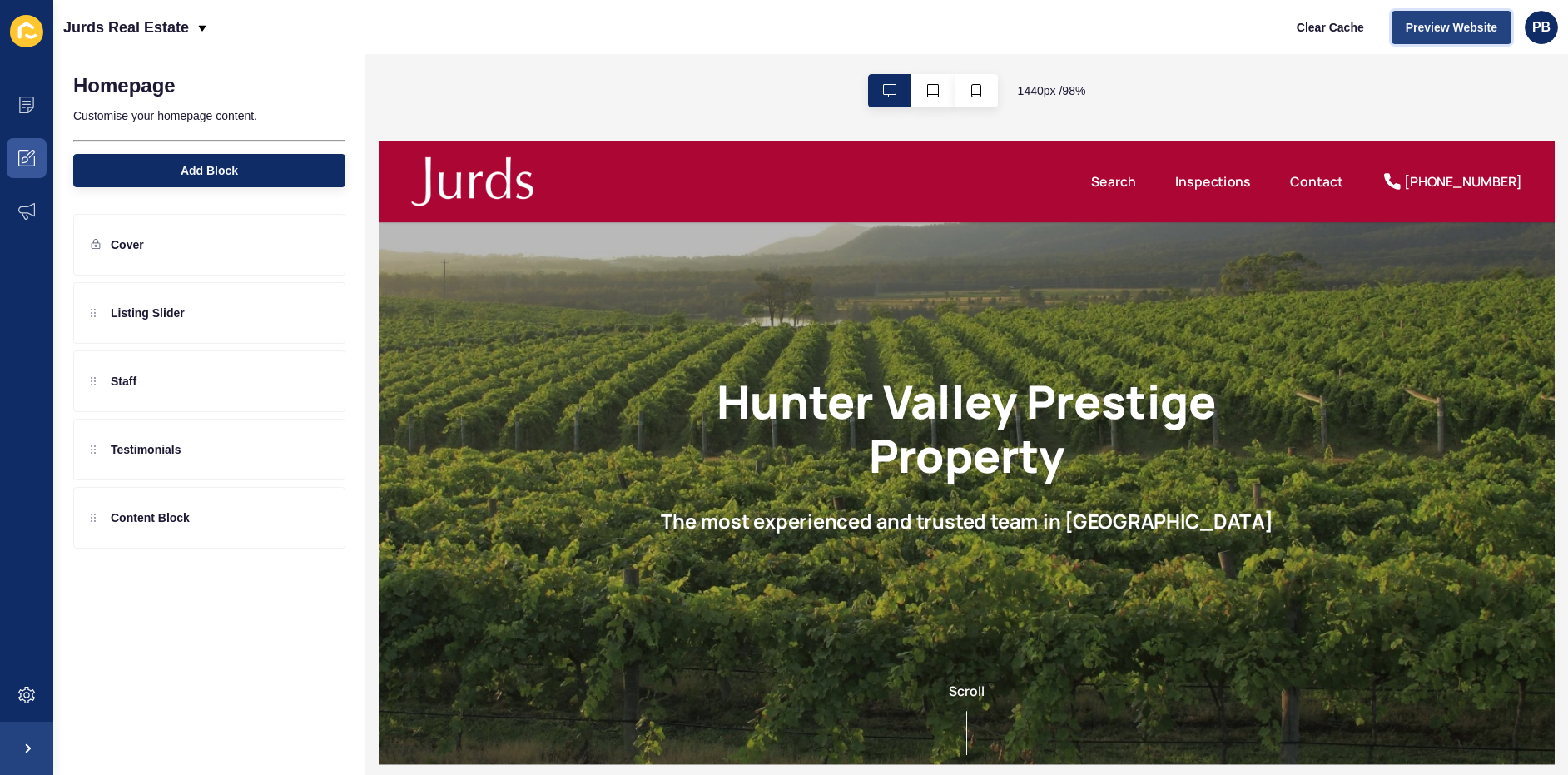
click at [1432, 26] on span "Preview Website" at bounding box center [1452, 27] width 92 height 17
click at [24, 159] on icon at bounding box center [26, 157] width 17 height 17
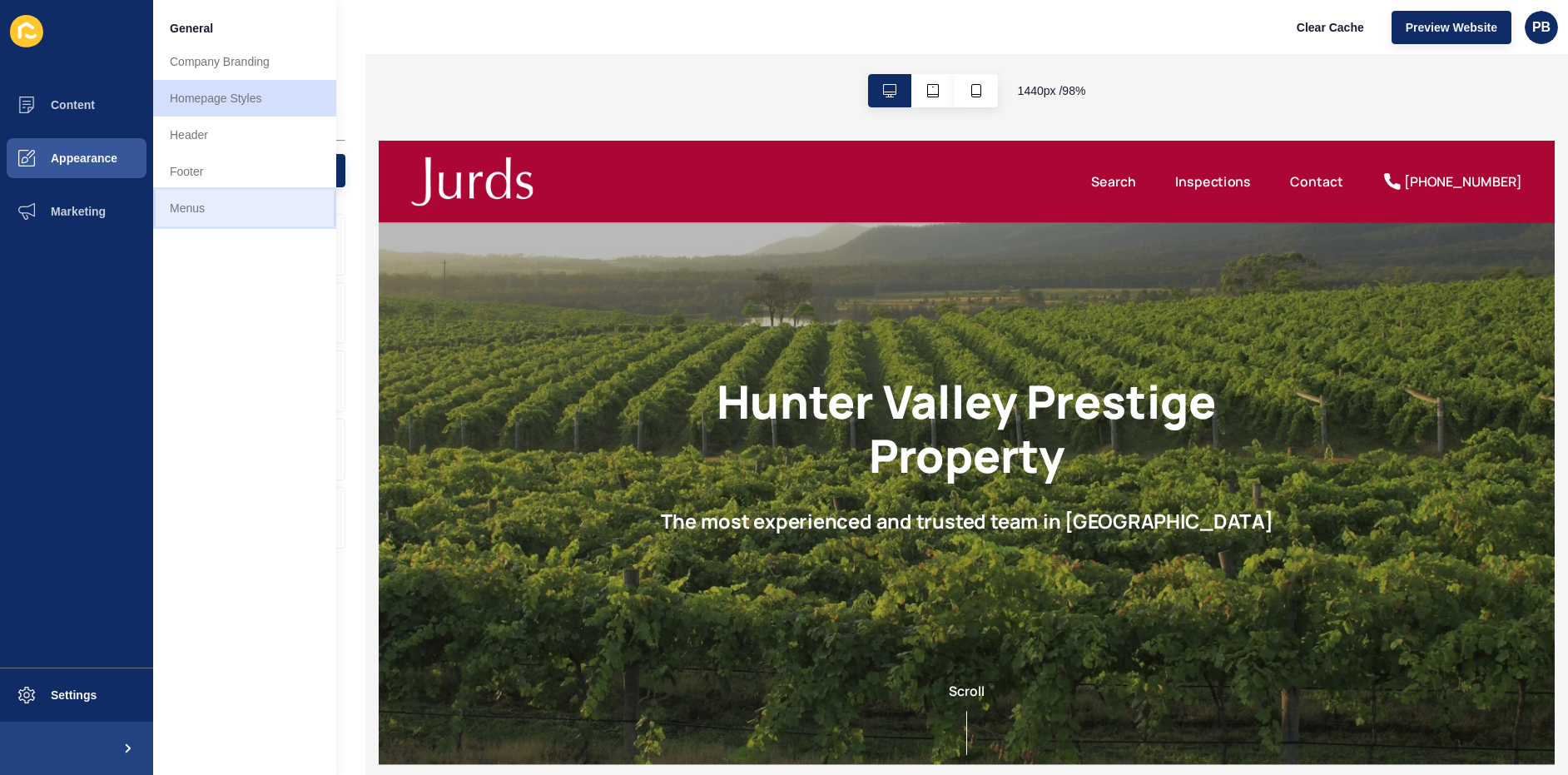
click at [200, 205] on link "Menus" at bounding box center [245, 208] width 183 height 37
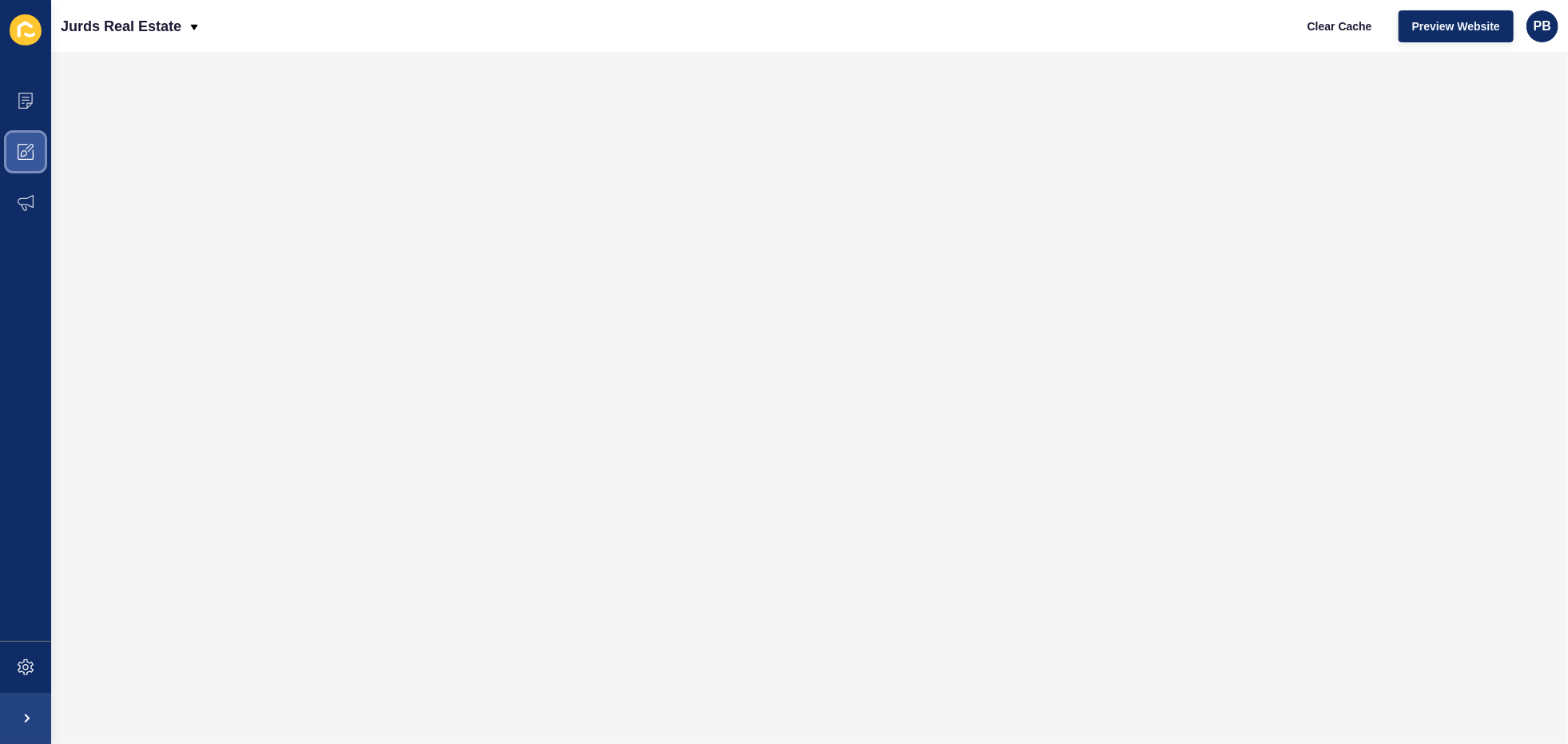
click at [25, 144] on icon at bounding box center [25, 151] width 16 height 16
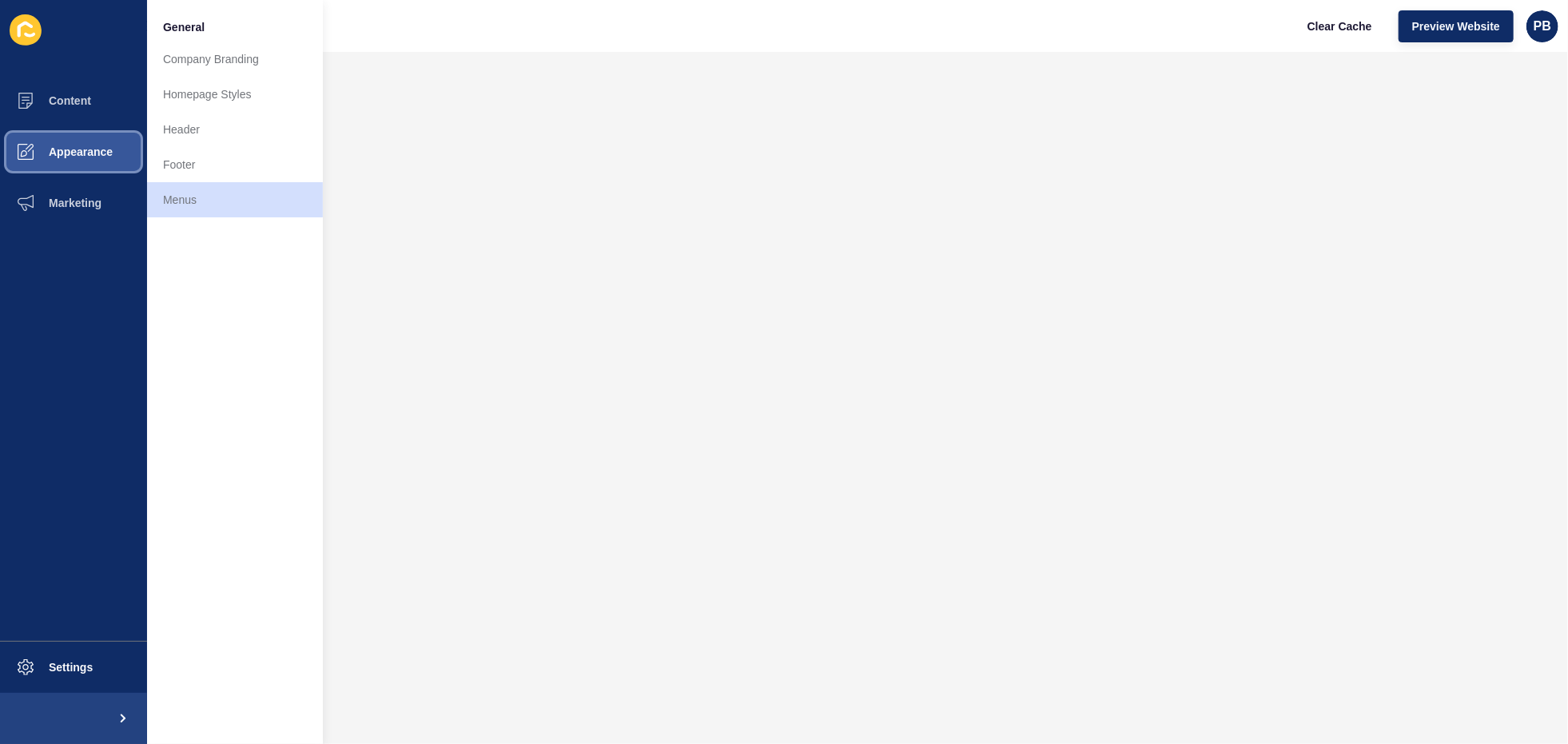
click at [83, 151] on span "Appearance" at bounding box center [54, 151] width 115 height 12
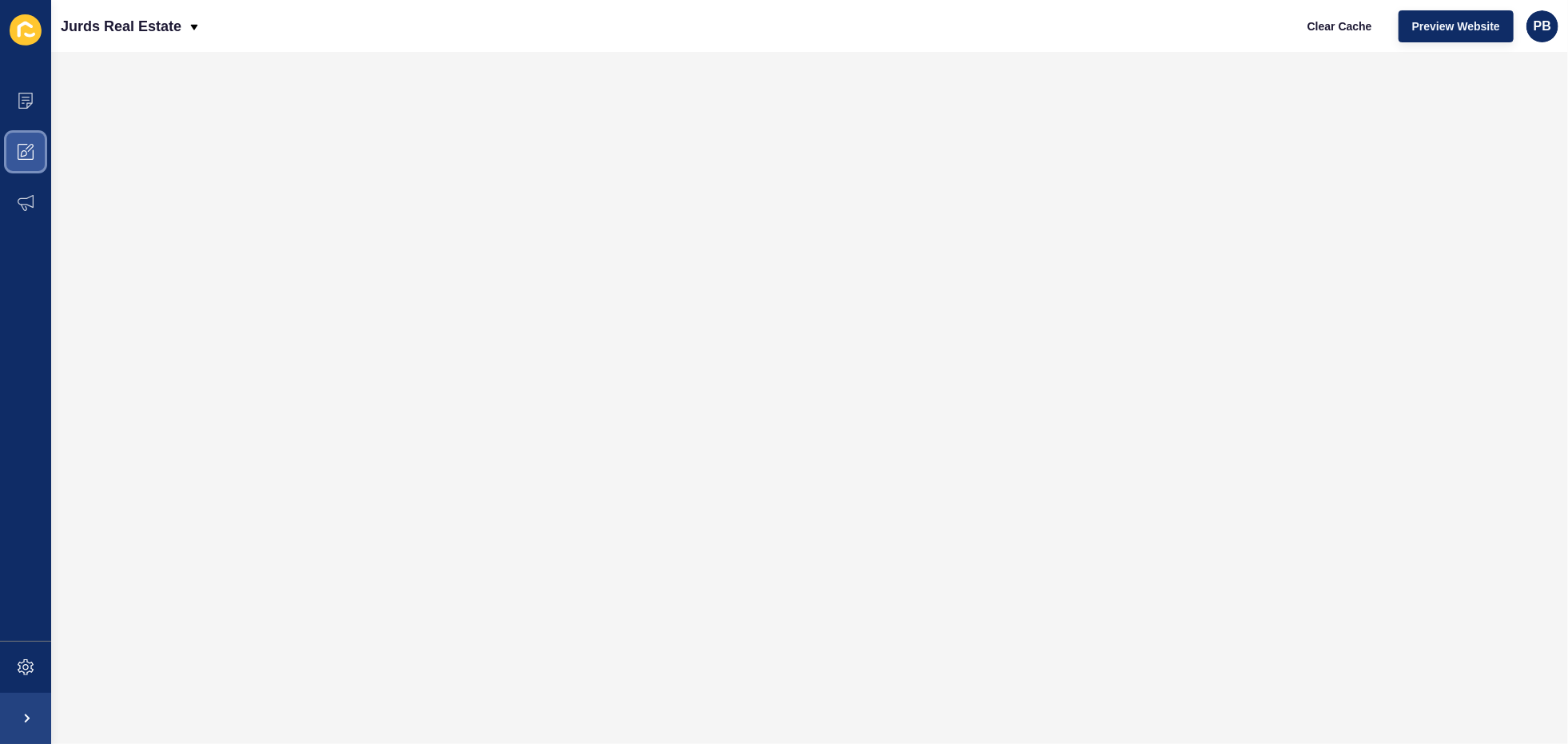
click at [37, 145] on span at bounding box center [25, 151] width 51 height 51
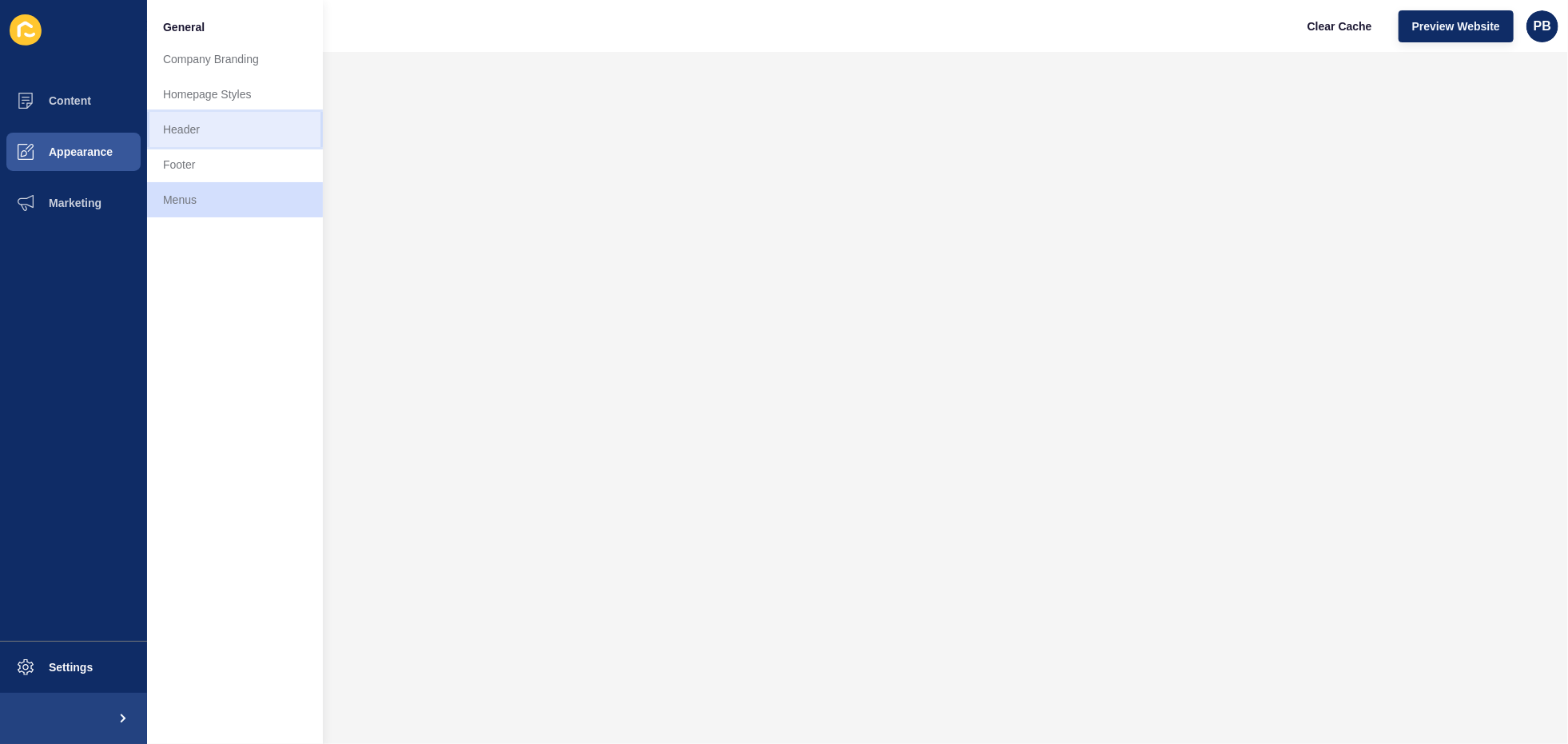
click at [221, 123] on link "Header" at bounding box center [235, 129] width 176 height 35
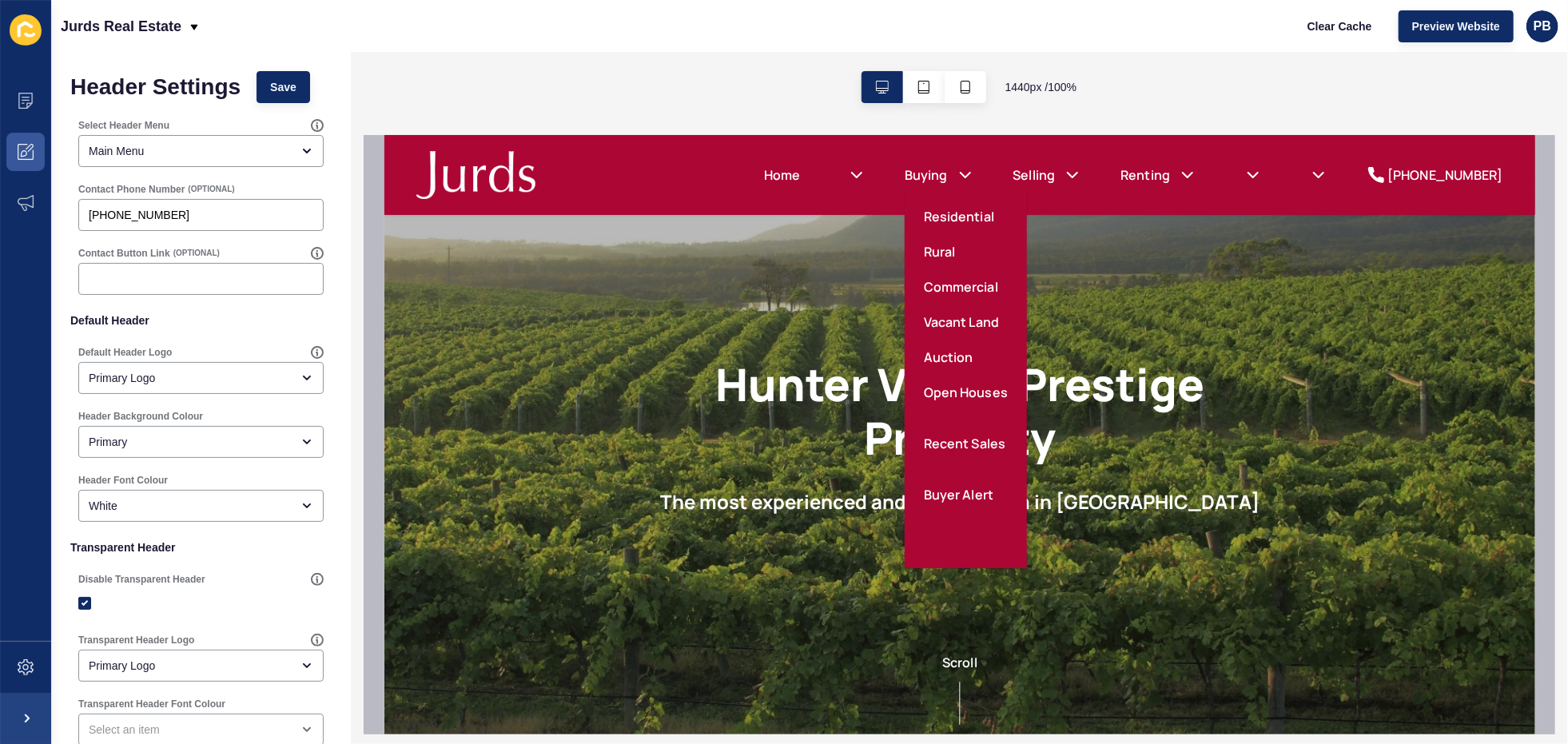
click at [968, 212] on link "Residential" at bounding box center [958, 216] width 71 height 19
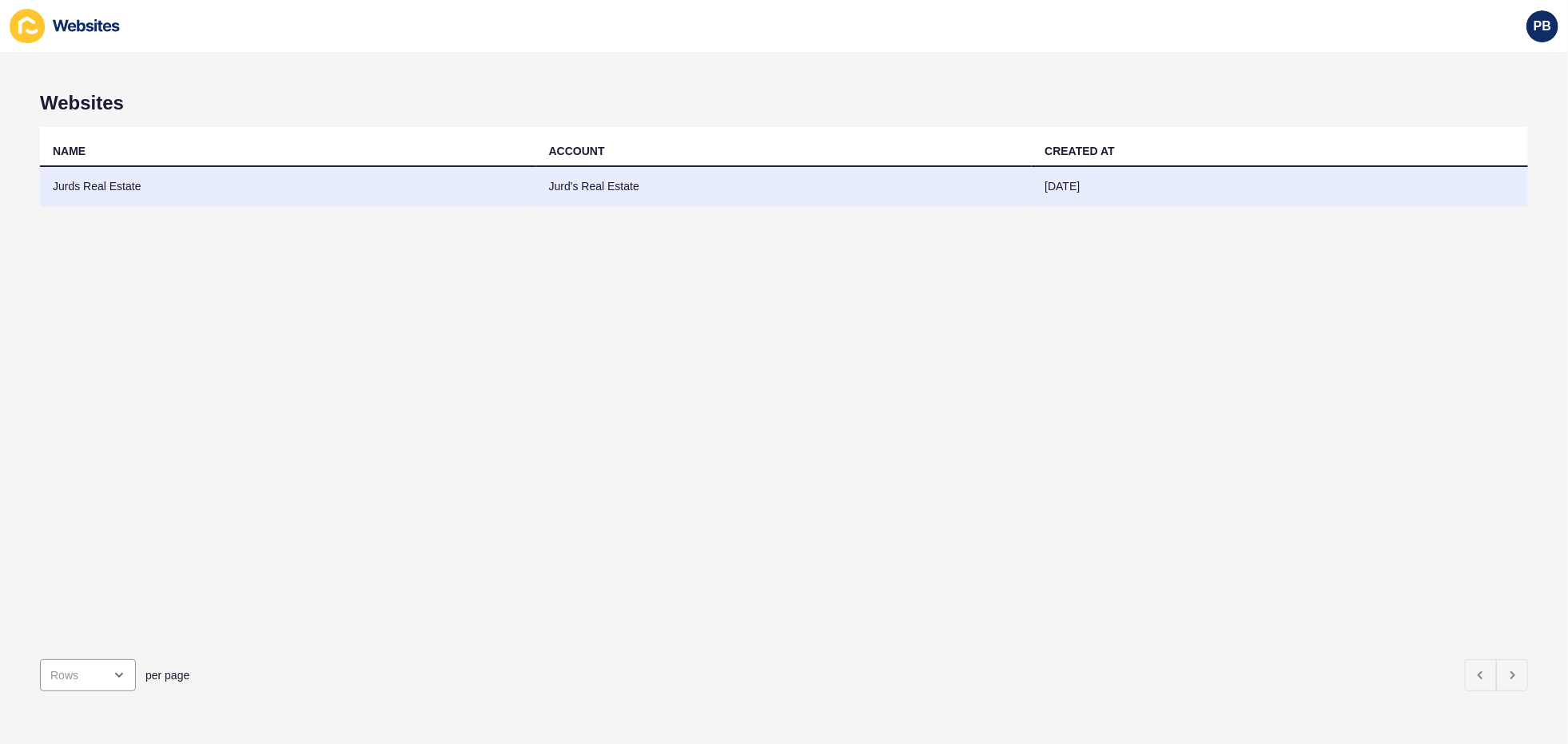
click at [148, 185] on td "Jurds Real Estate" at bounding box center [288, 186] width 496 height 39
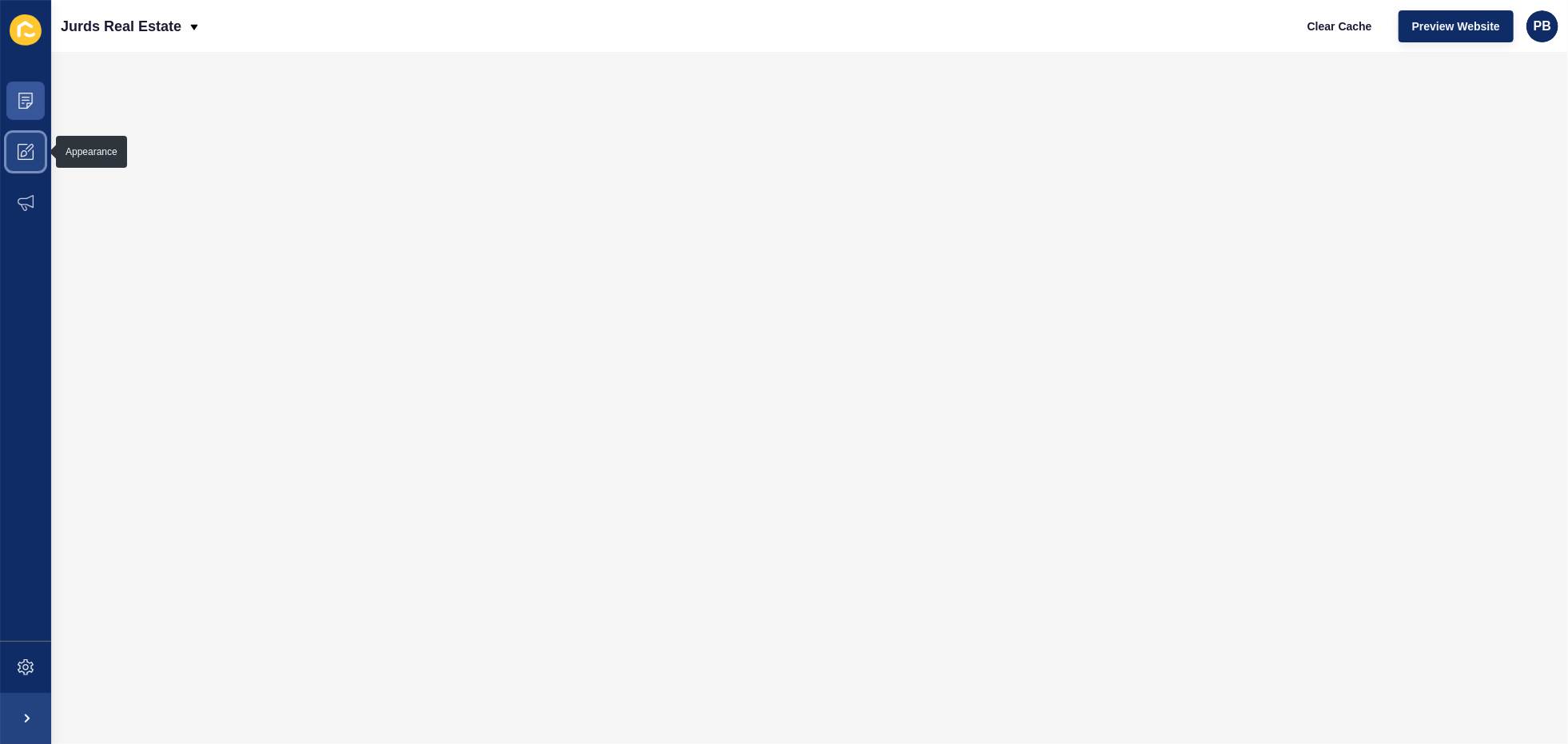
click at [22, 138] on span at bounding box center [25, 151] width 51 height 51
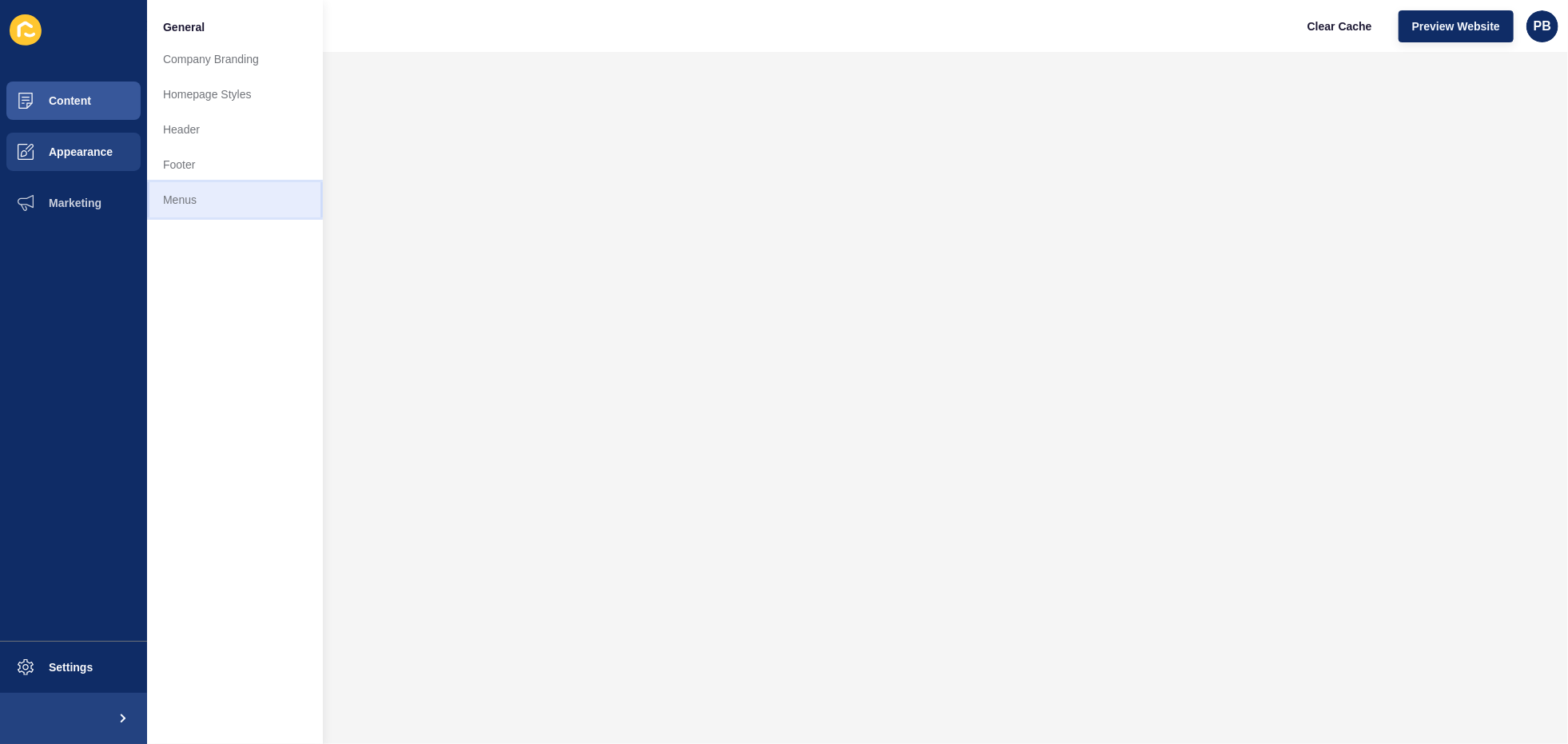
click at [195, 195] on link "Menus" at bounding box center [235, 200] width 176 height 35
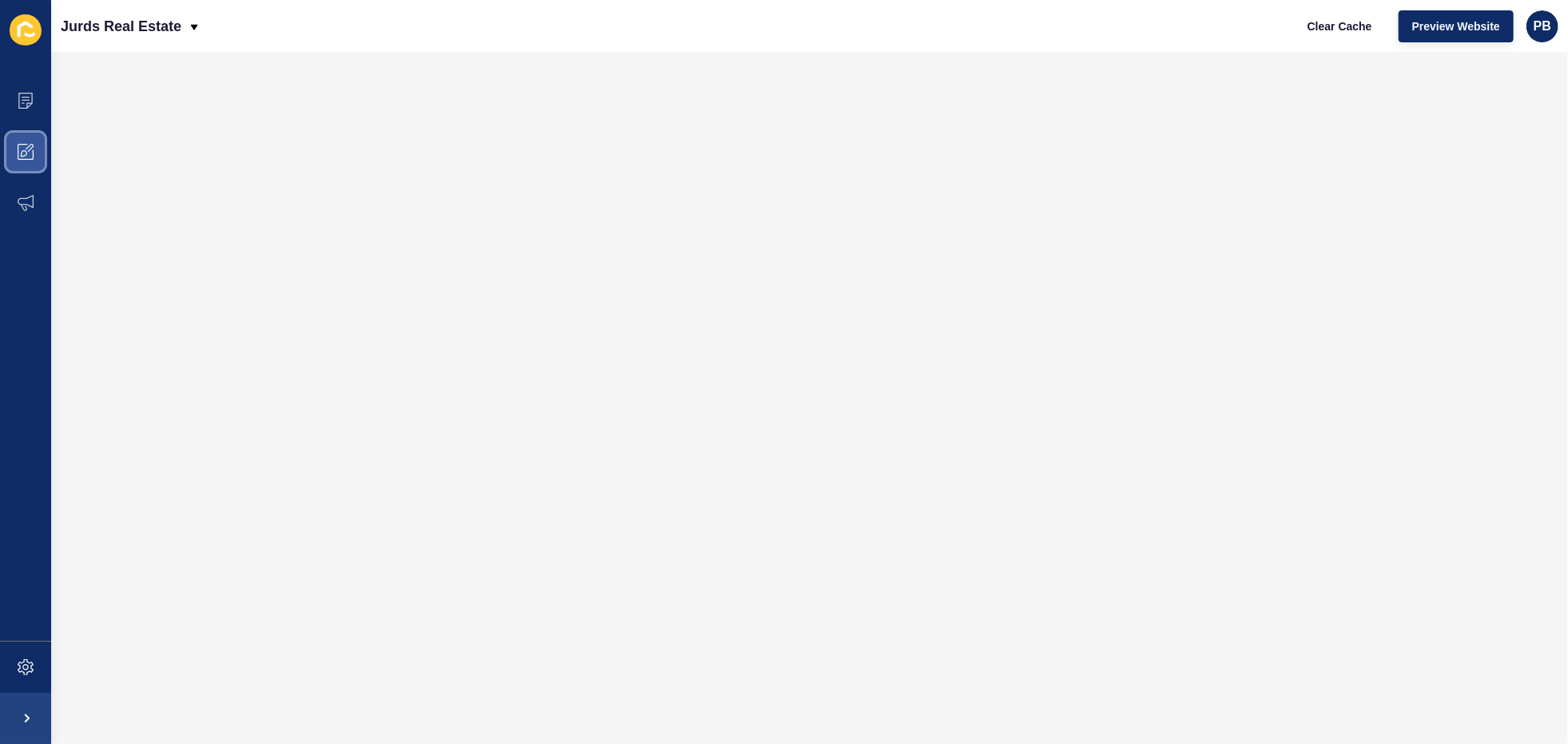
click at [27, 146] on icon at bounding box center [25, 151] width 16 height 16
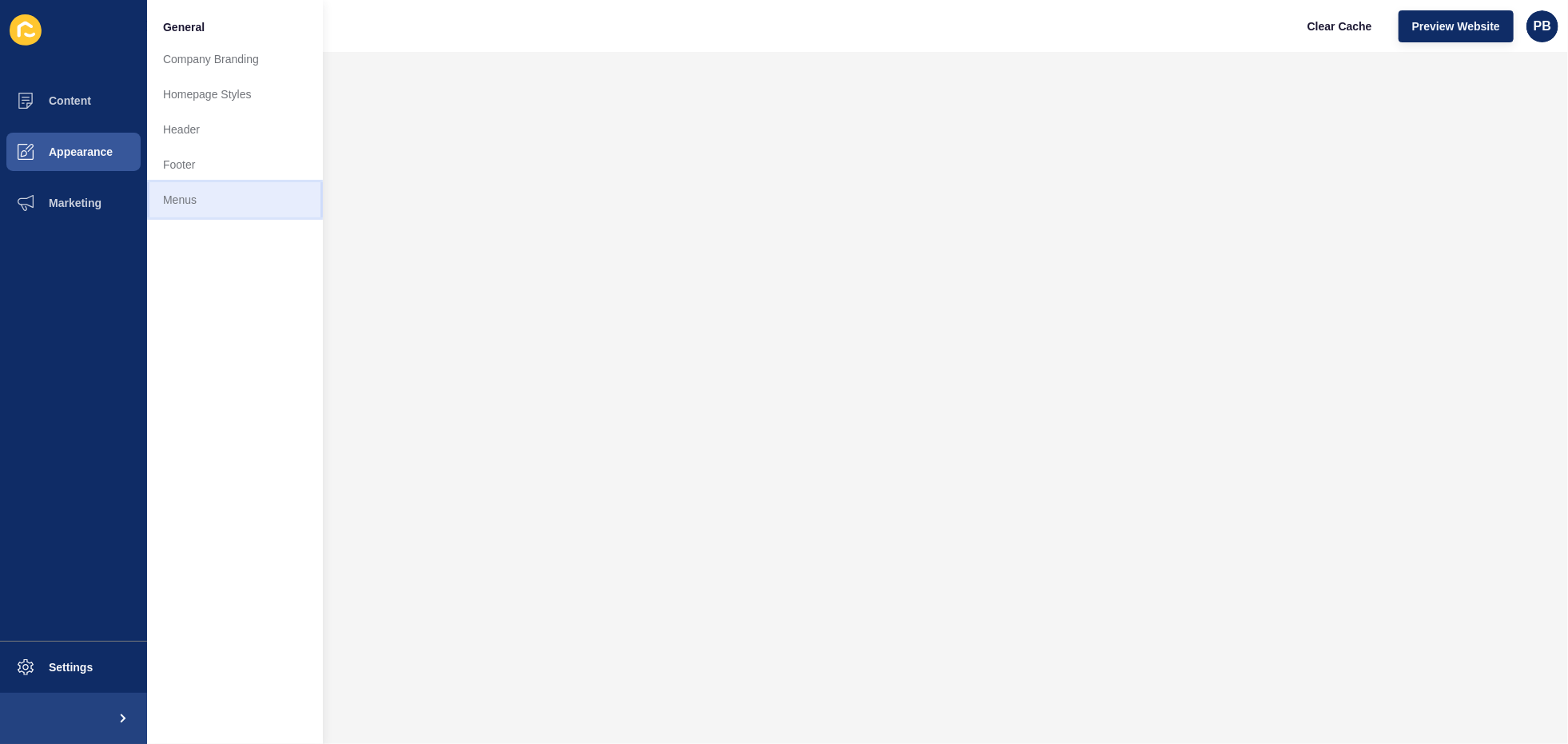
click at [266, 197] on link "Menus" at bounding box center [235, 200] width 176 height 35
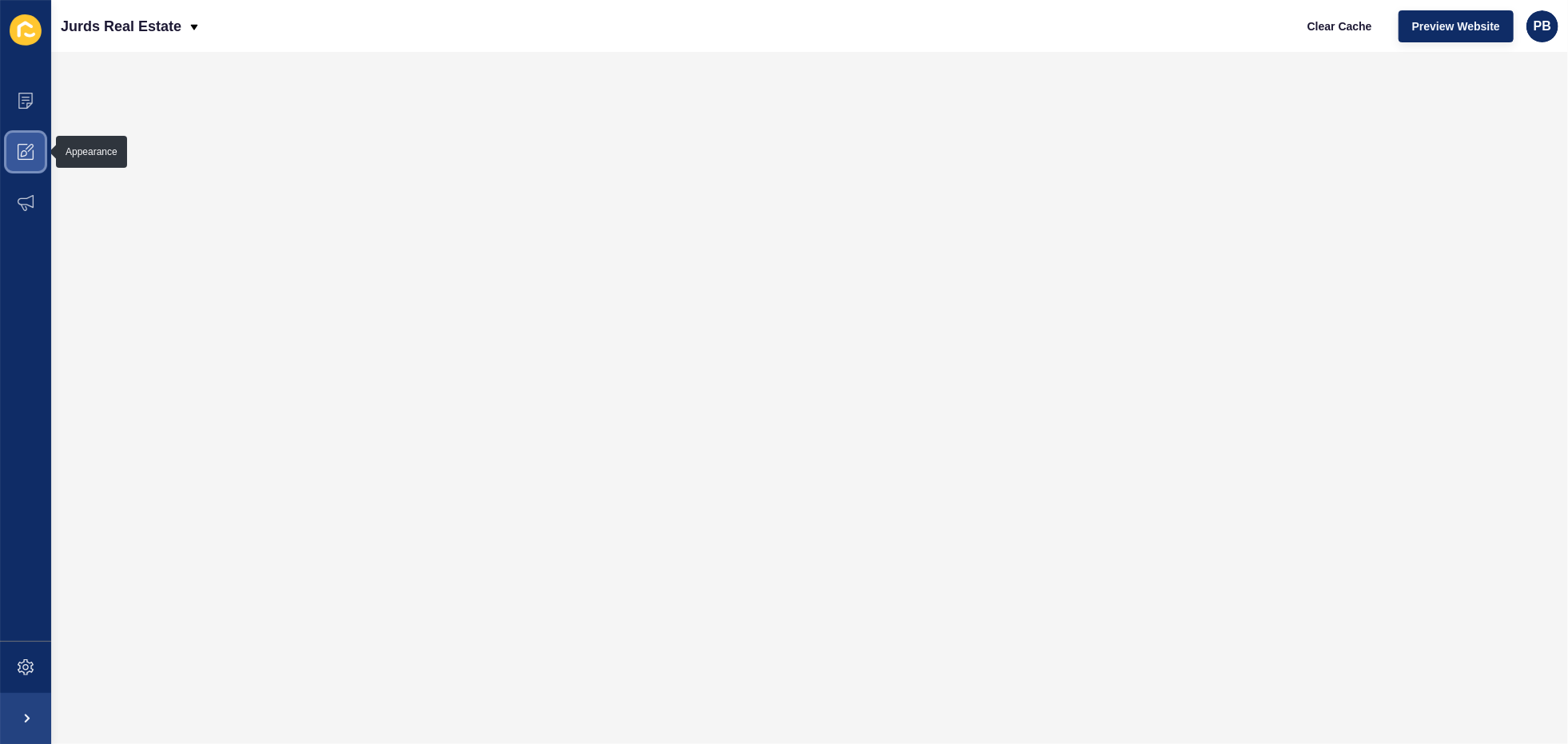
click at [33, 148] on span at bounding box center [25, 151] width 51 height 51
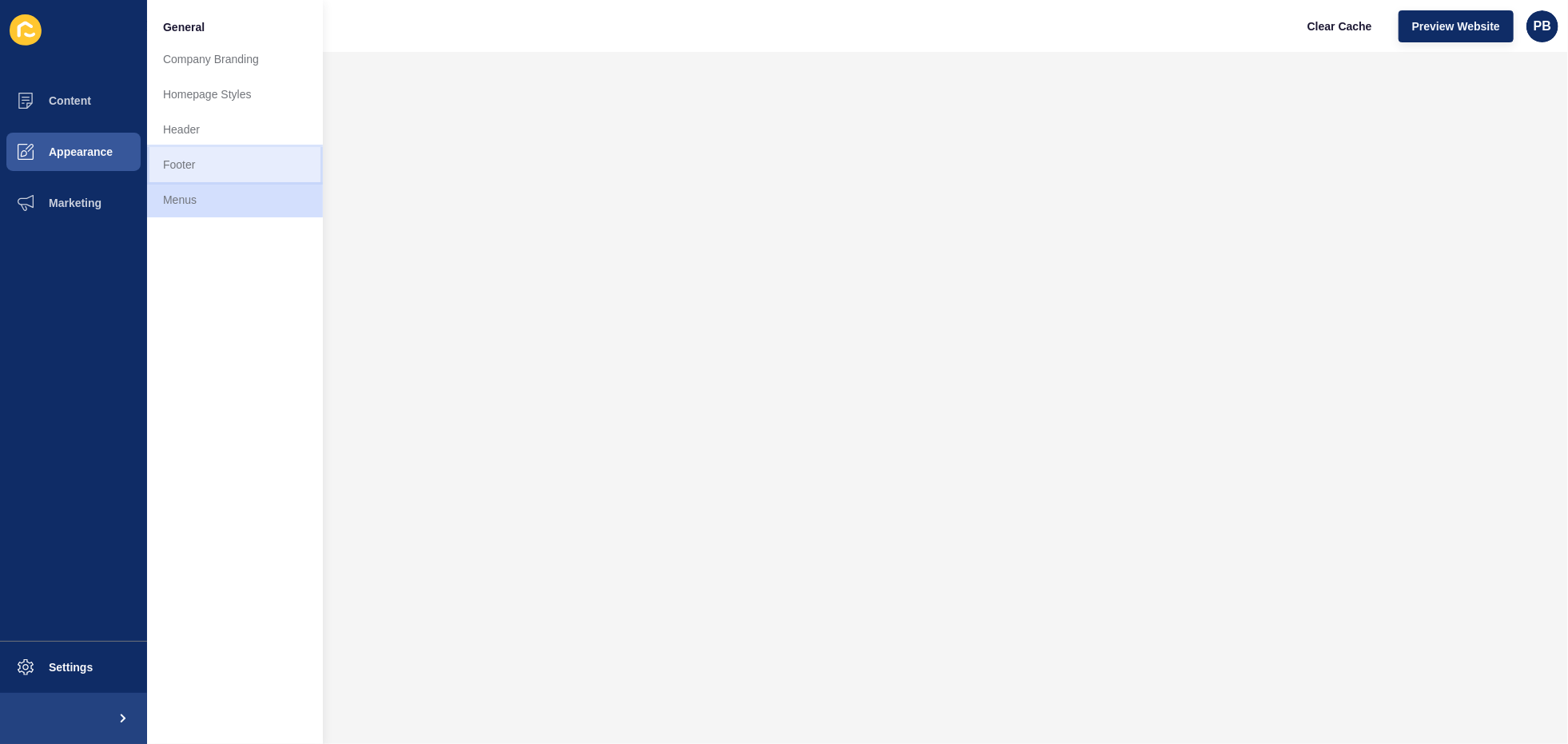
click at [161, 159] on link "Footer" at bounding box center [235, 164] width 176 height 35
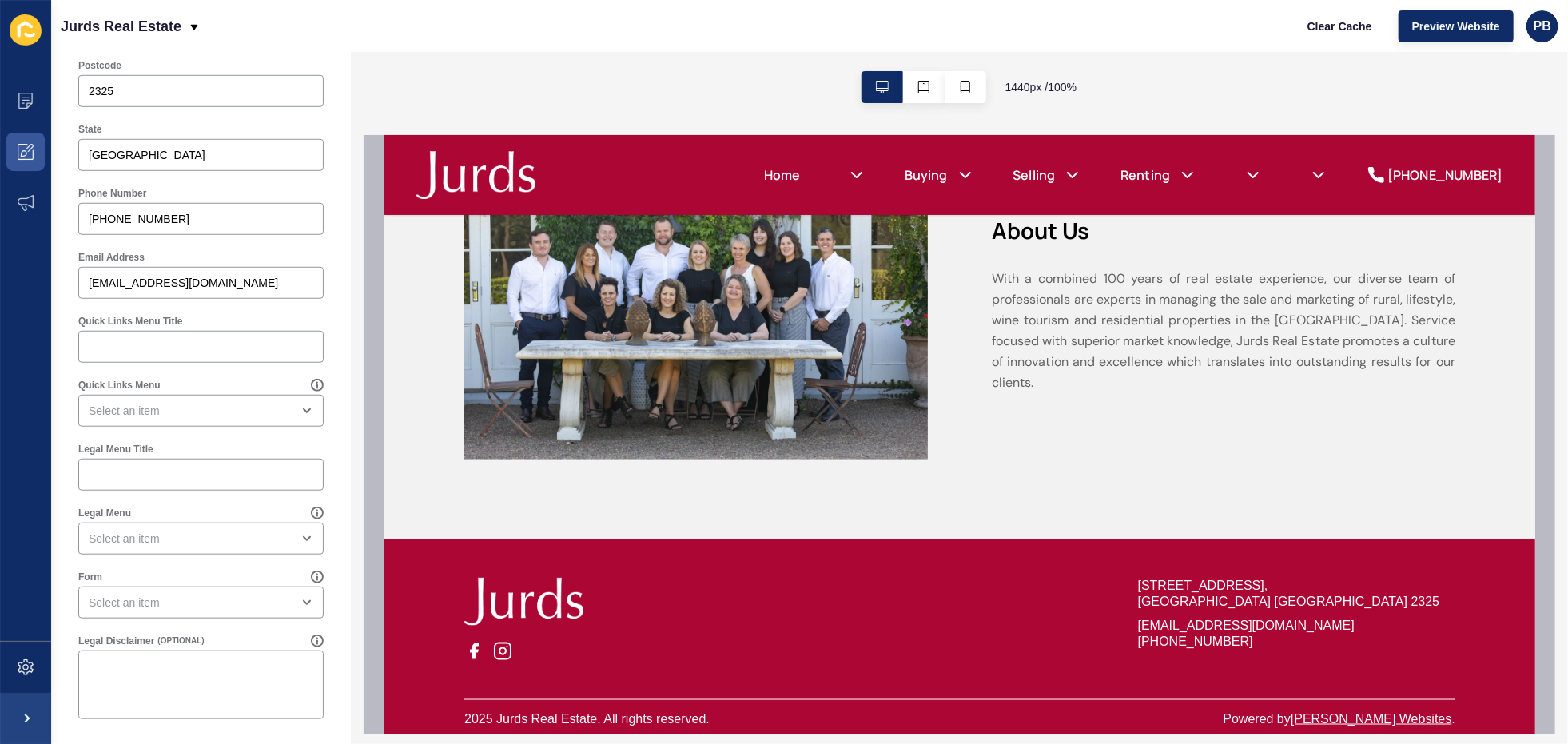
scroll to position [726, 0]
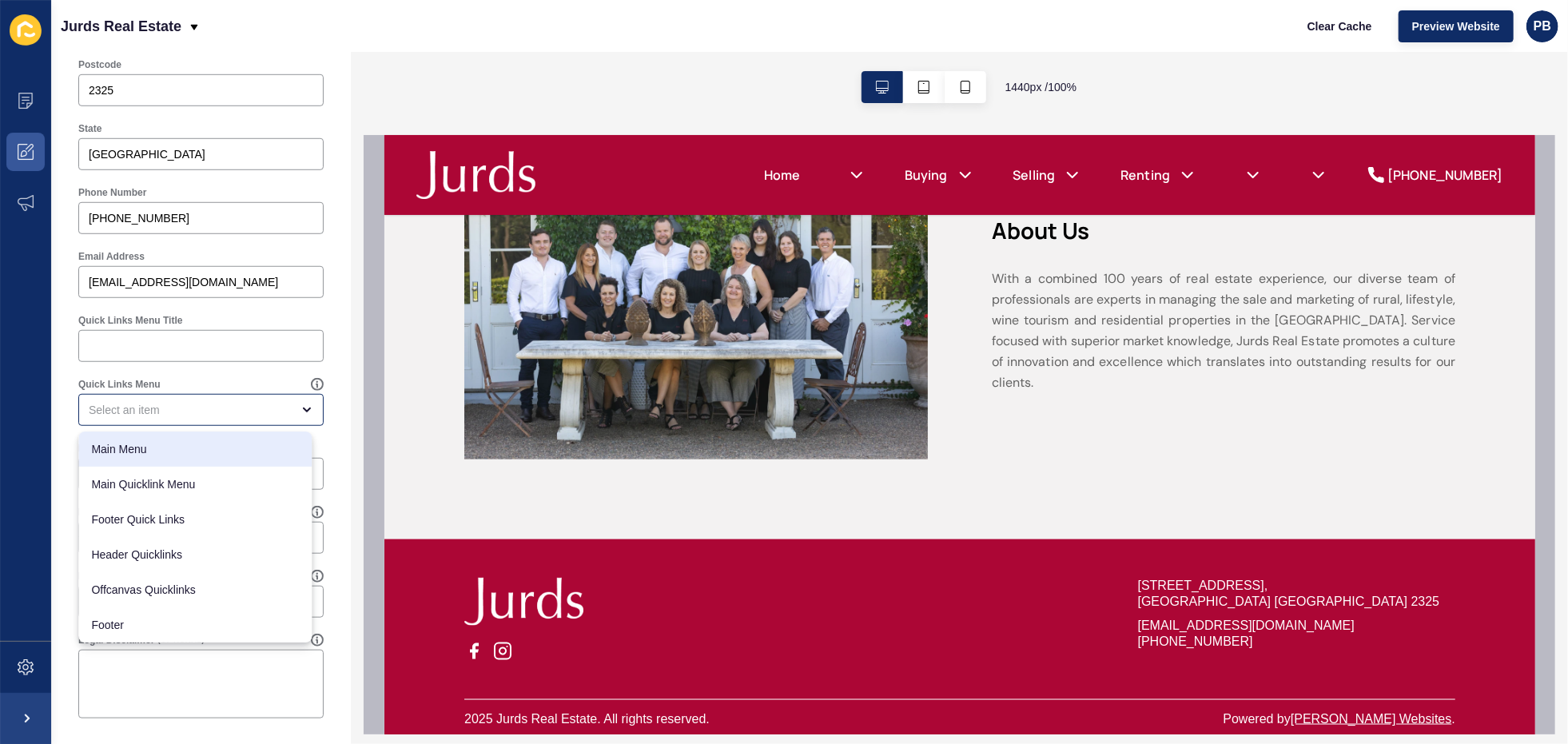
click at [246, 370] on div "Quick Links Menu" at bounding box center [201, 402] width 261 height 64
click at [196, 479] on input "Legal Menu Title" at bounding box center [201, 473] width 225 height 16
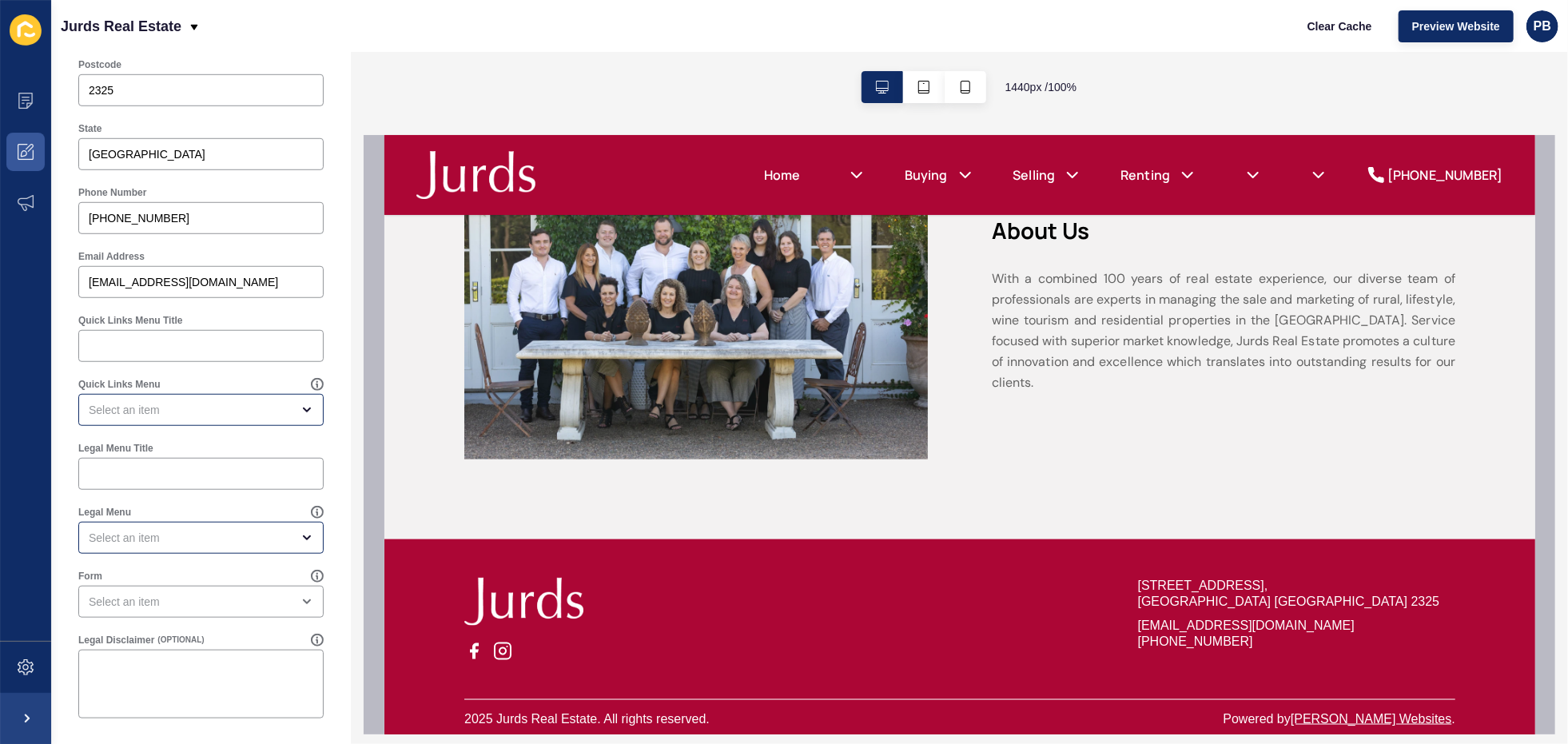
click at [176, 526] on div "Legal Menu" at bounding box center [201, 529] width 249 height 51
click at [179, 531] on div "close menu" at bounding box center [189, 537] width 202 height 16
click at [203, 406] on div "close menu" at bounding box center [189, 409] width 202 height 16
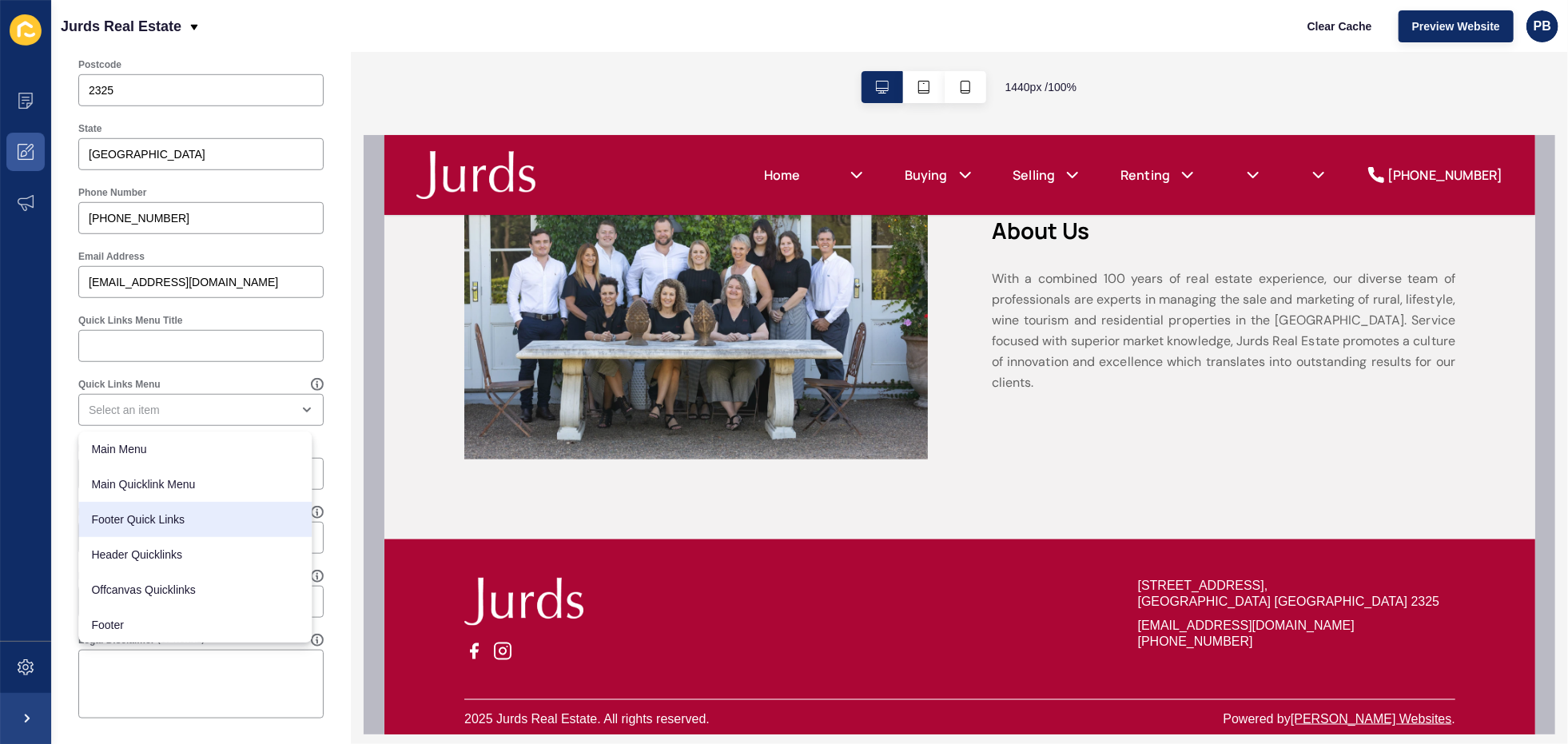
click at [190, 379] on div "Quick Links Menu" at bounding box center [194, 383] width 232 height 12
click at [213, 411] on div "close menu" at bounding box center [189, 409] width 202 height 16
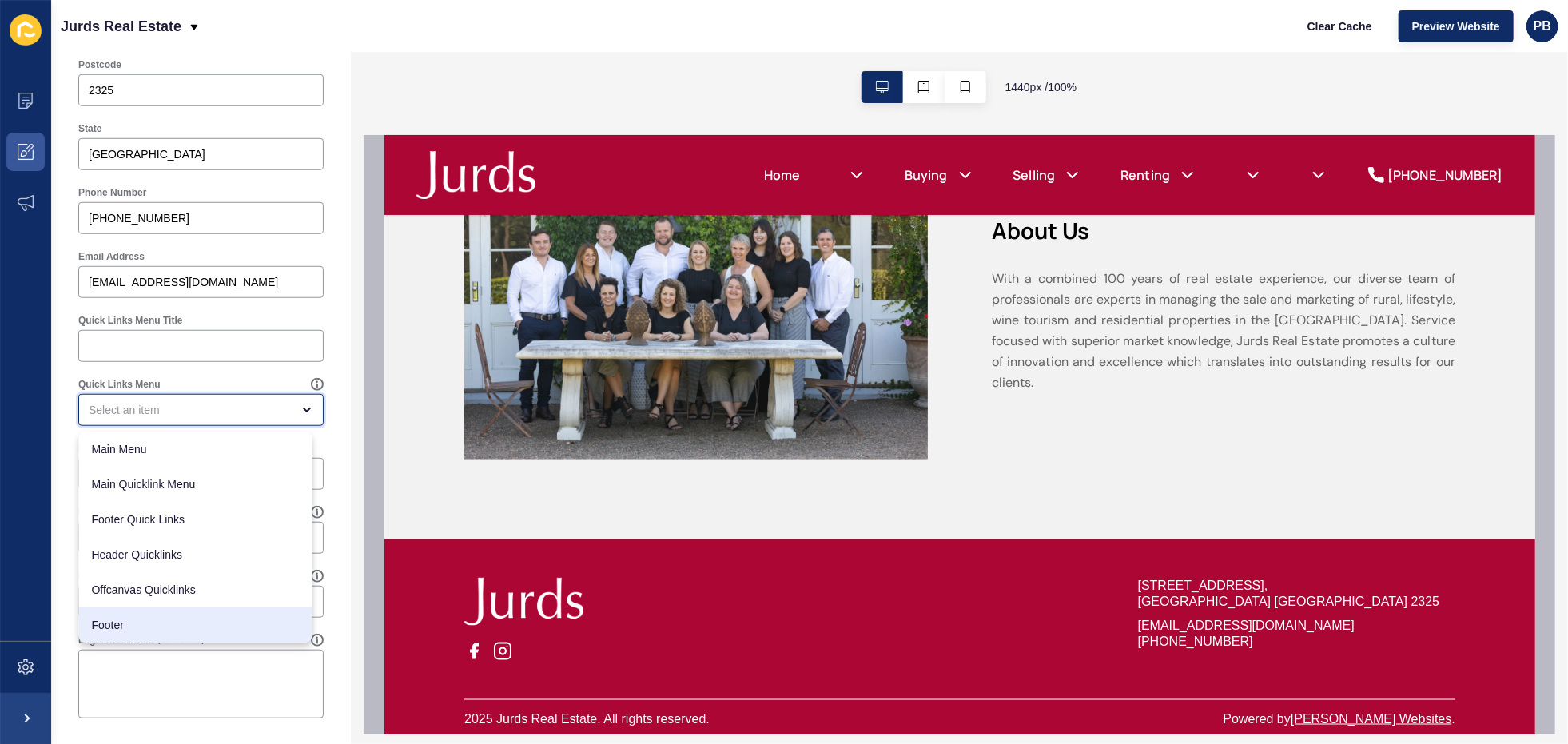
click at [150, 624] on span "Footer" at bounding box center [194, 624] width 207 height 16
type input "Footer"
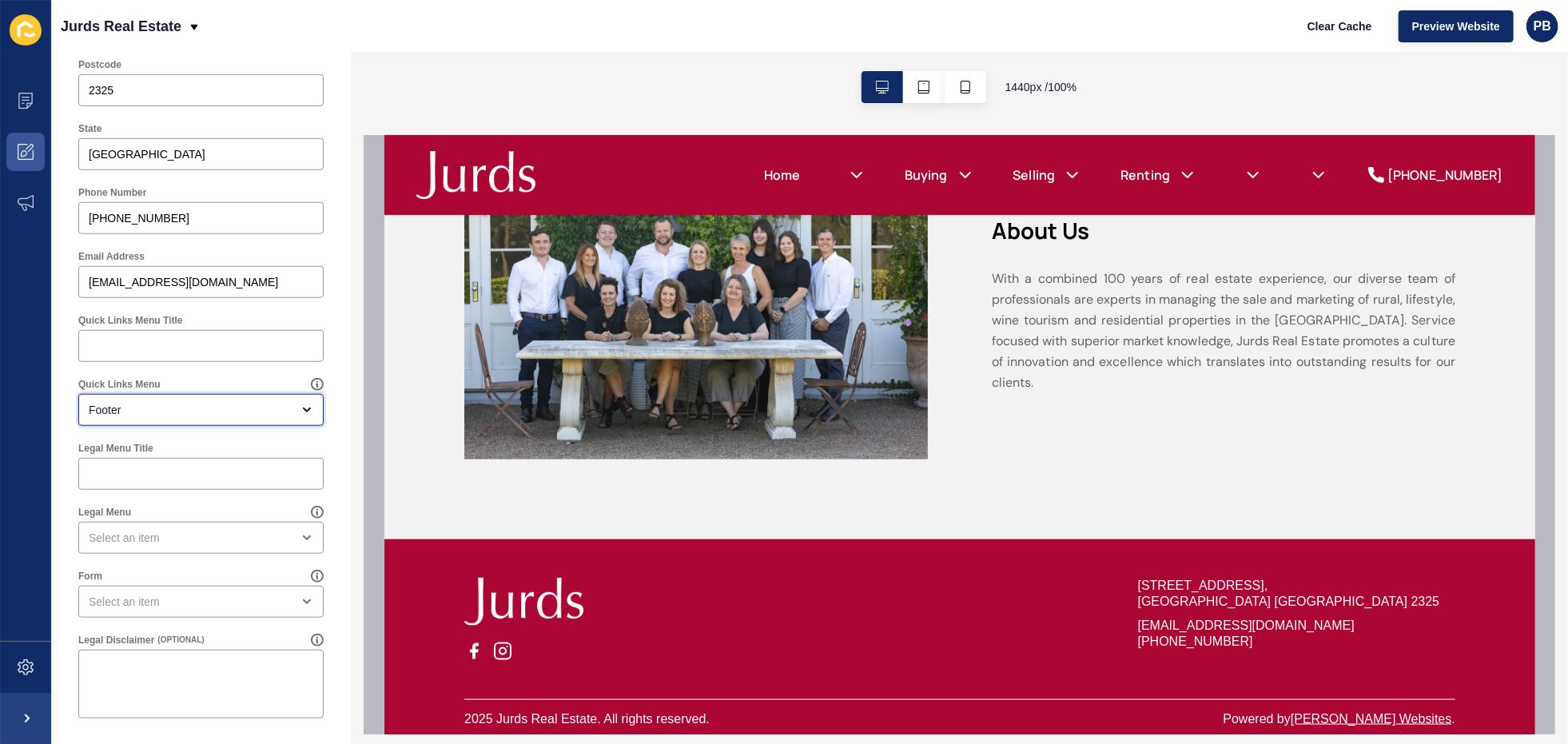
click at [300, 409] on icon "open menu" at bounding box center [306, 409] width 12 height 12
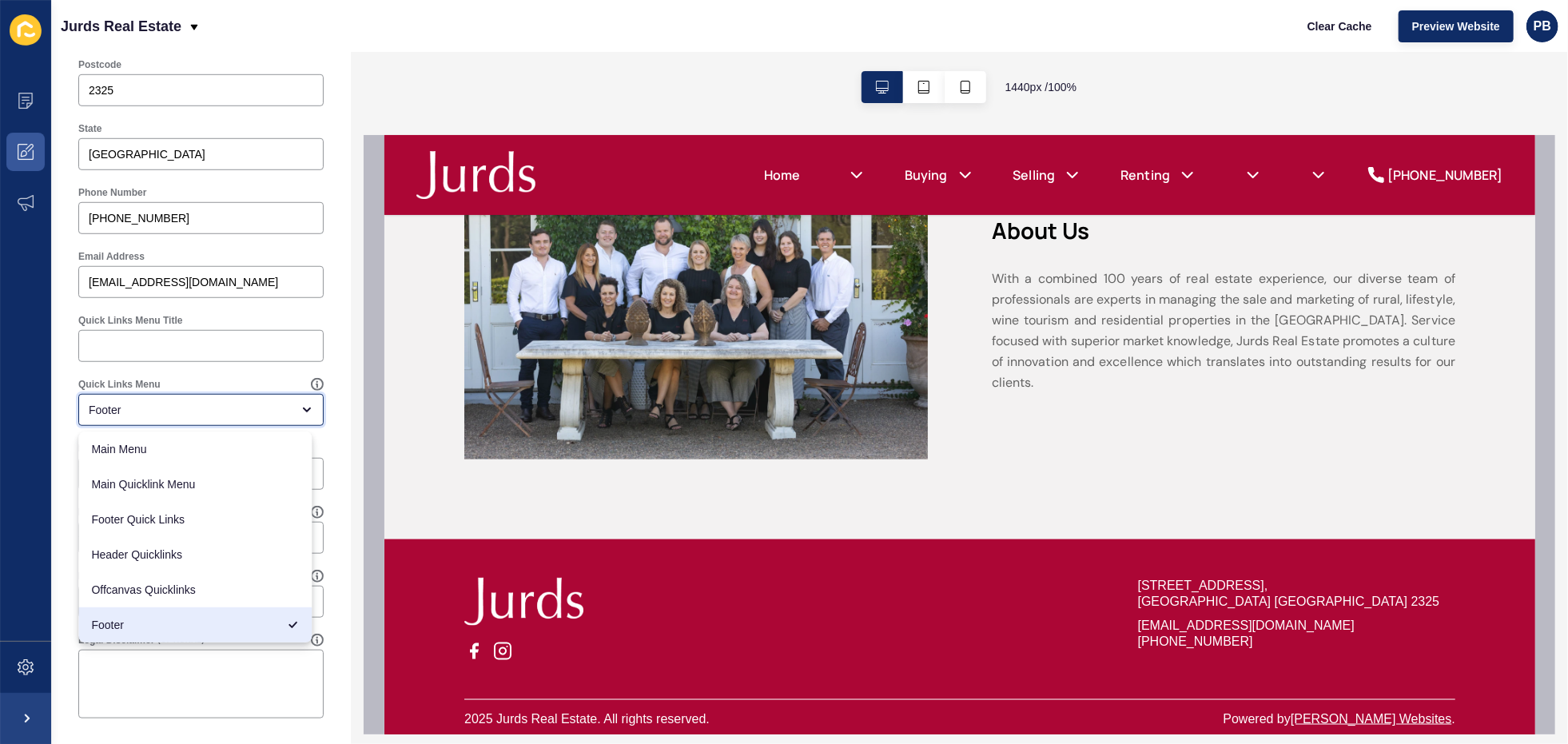
click at [168, 411] on div "Footer" at bounding box center [189, 409] width 202 height 16
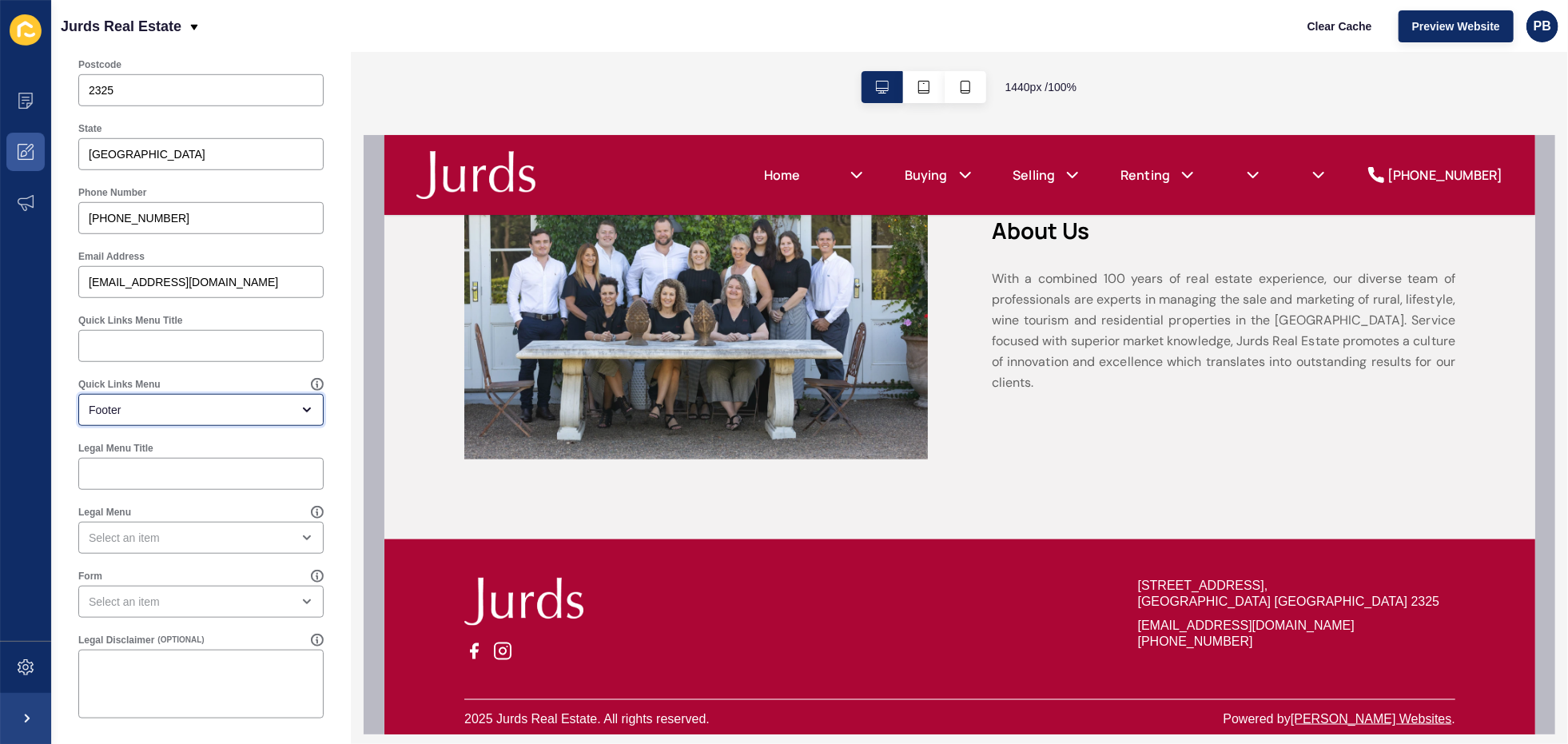
click at [211, 418] on div "Footer" at bounding box center [201, 409] width 246 height 32
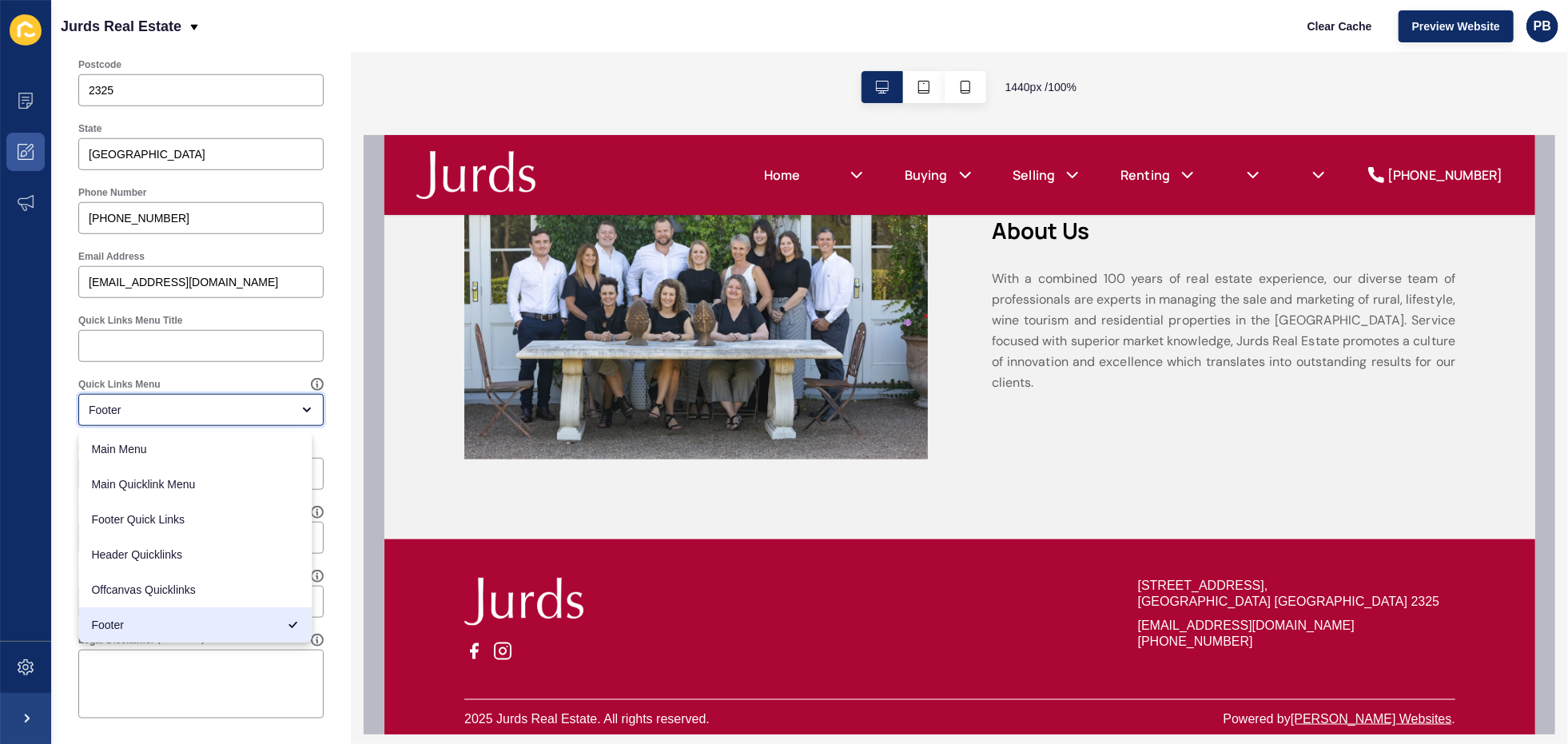
click at [211, 418] on div "Footer" at bounding box center [201, 409] width 246 height 32
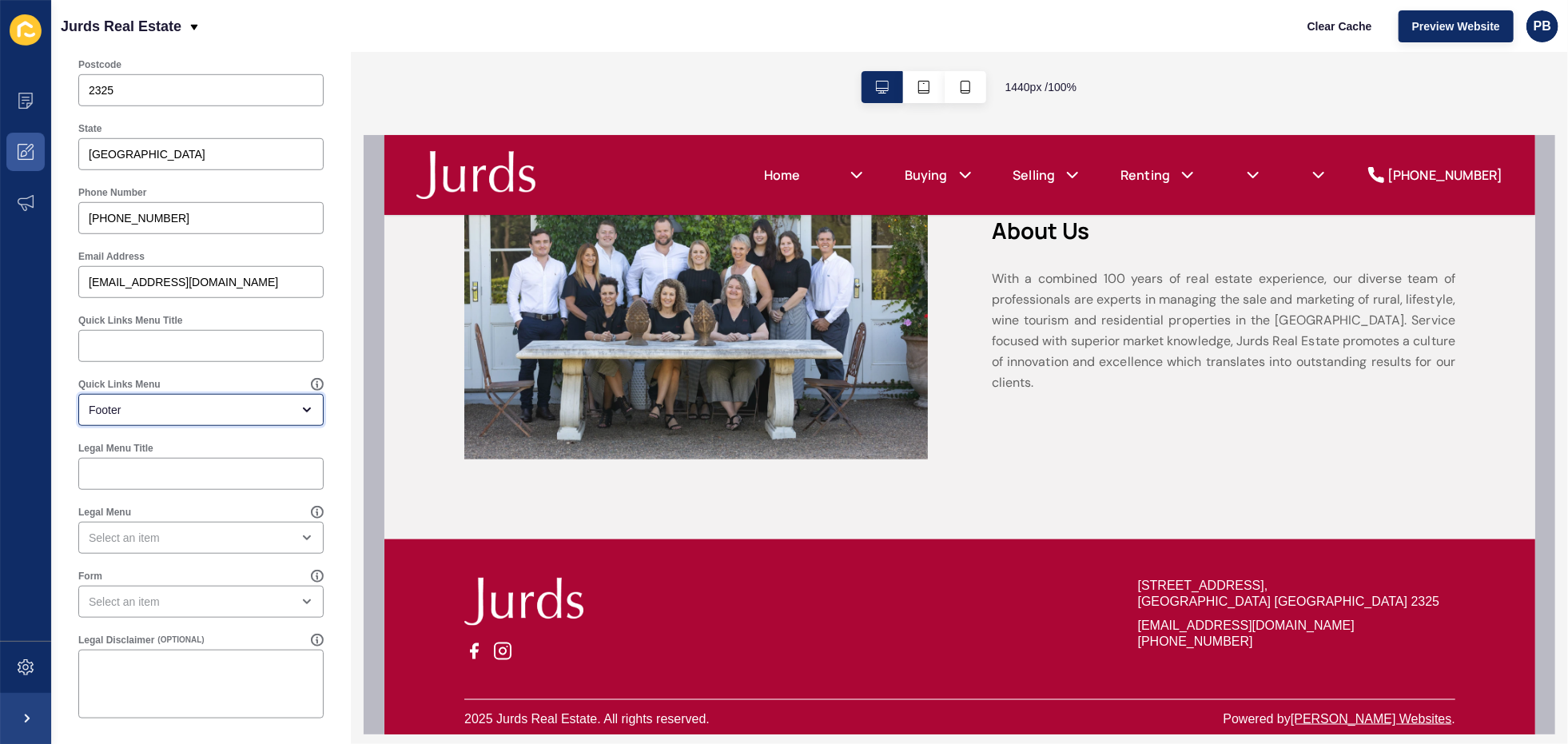
click at [138, 408] on div "Footer" at bounding box center [189, 409] width 202 height 16
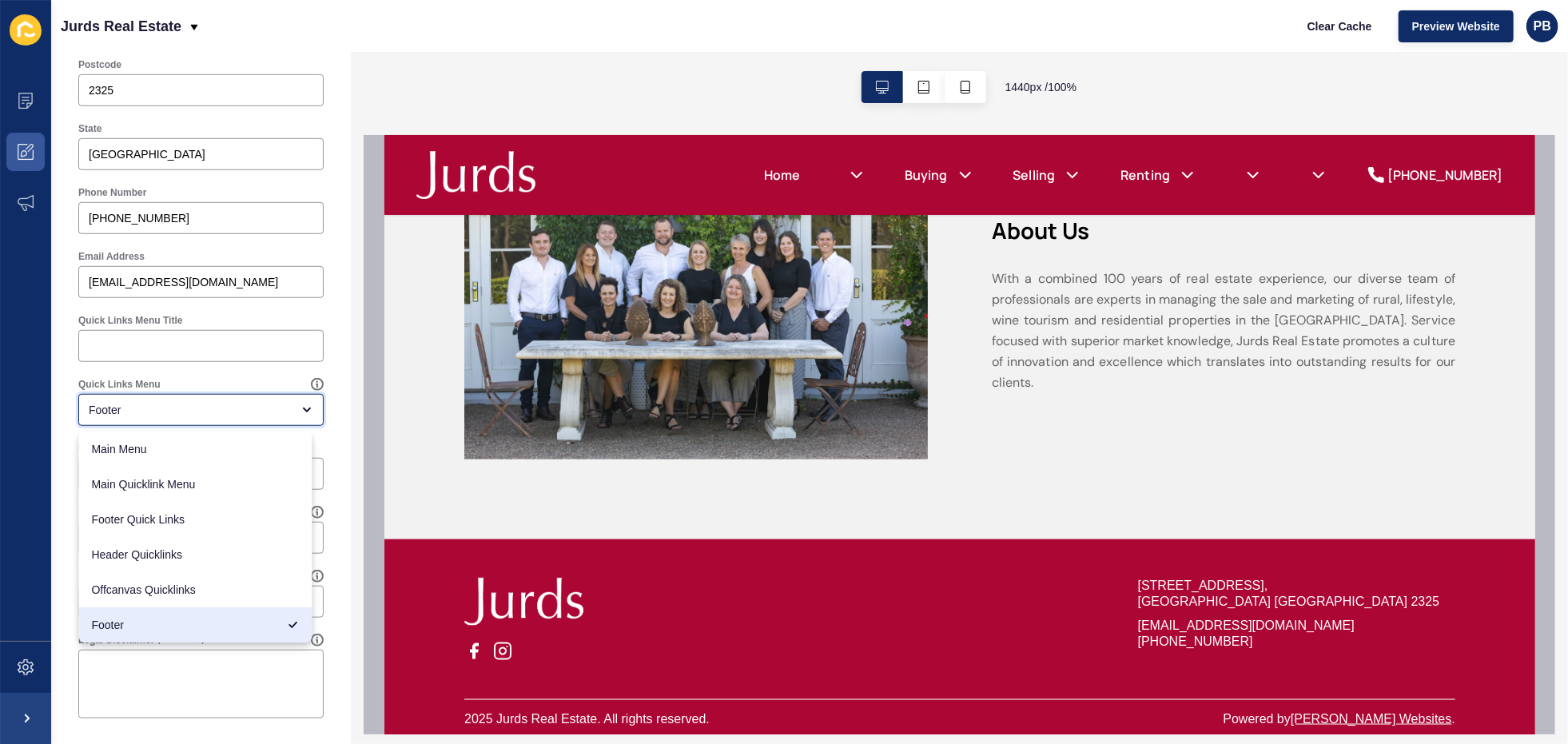
click at [137, 409] on div "Footer" at bounding box center [189, 409] width 202 height 16
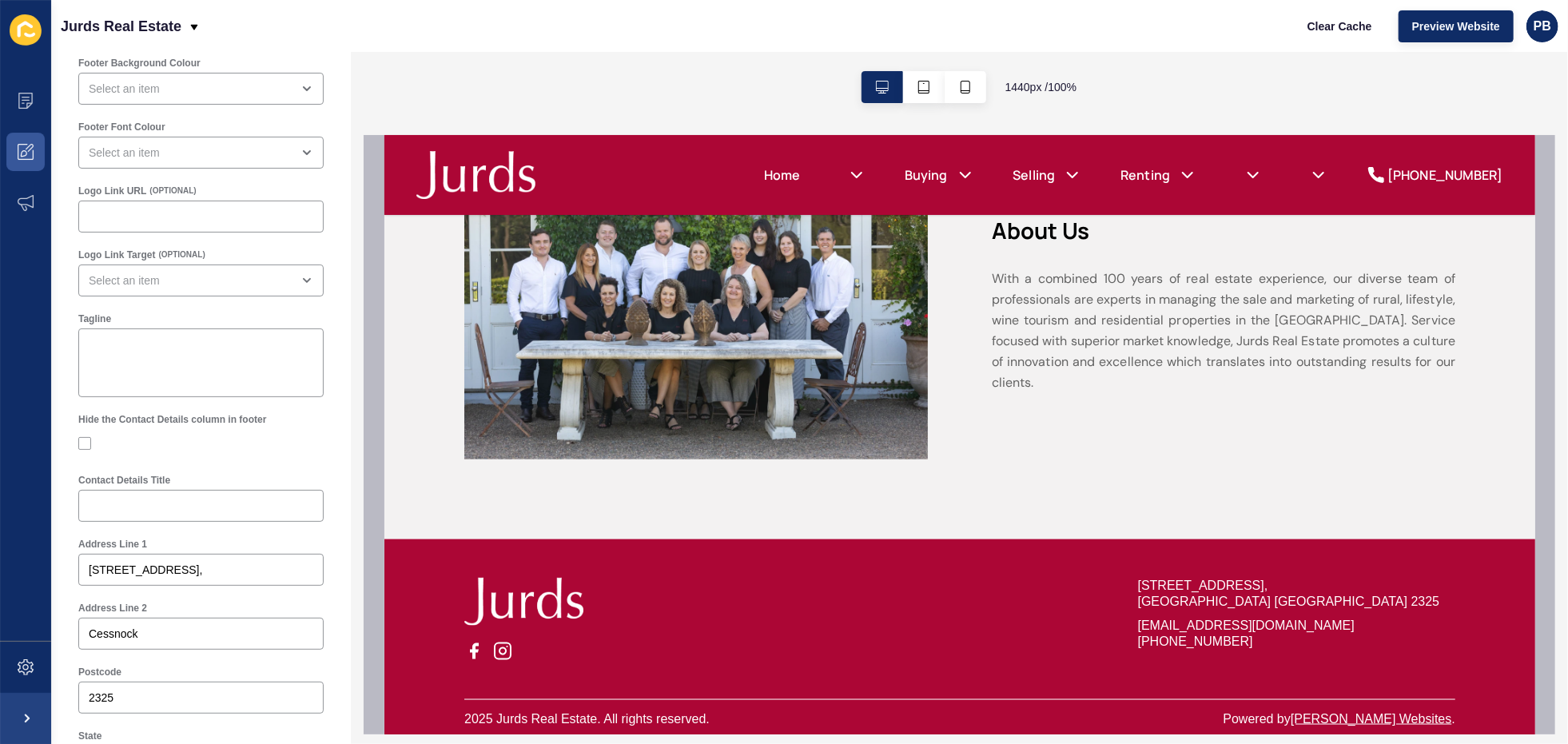
scroll to position [0, 0]
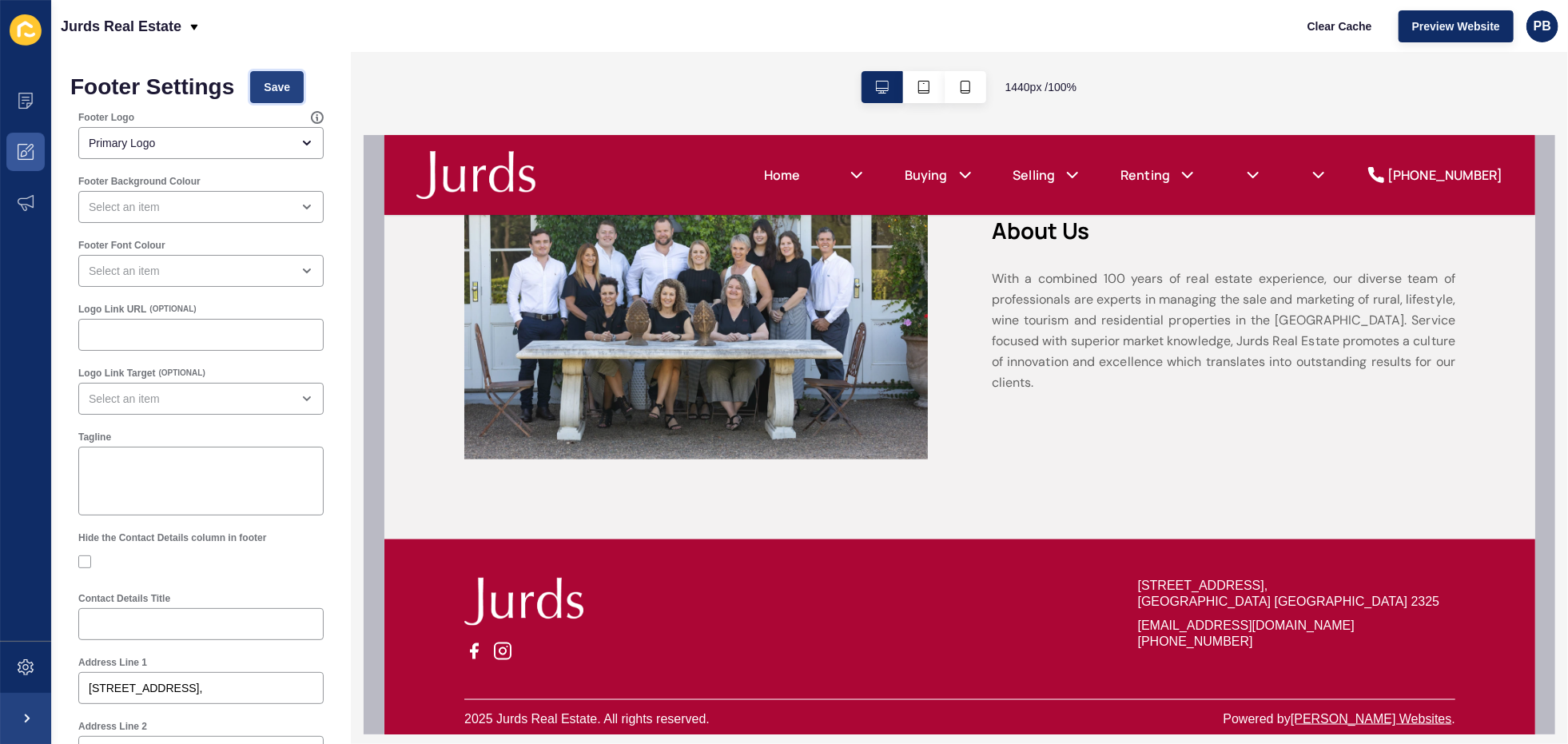
click at [270, 92] on span "Save" at bounding box center [277, 87] width 27 height 16
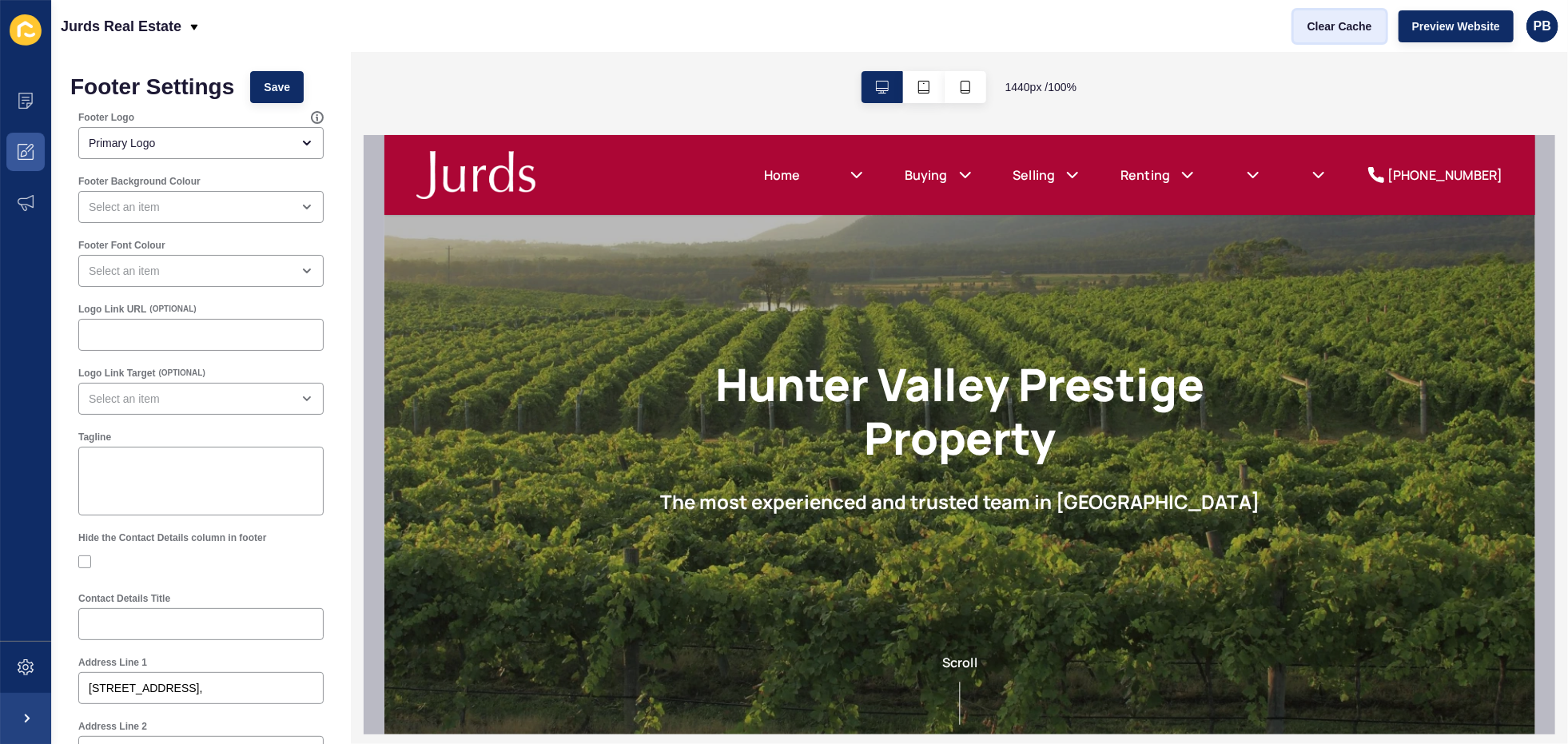
click at [1327, 24] on span "Clear Cache" at bounding box center [1340, 26] width 65 height 16
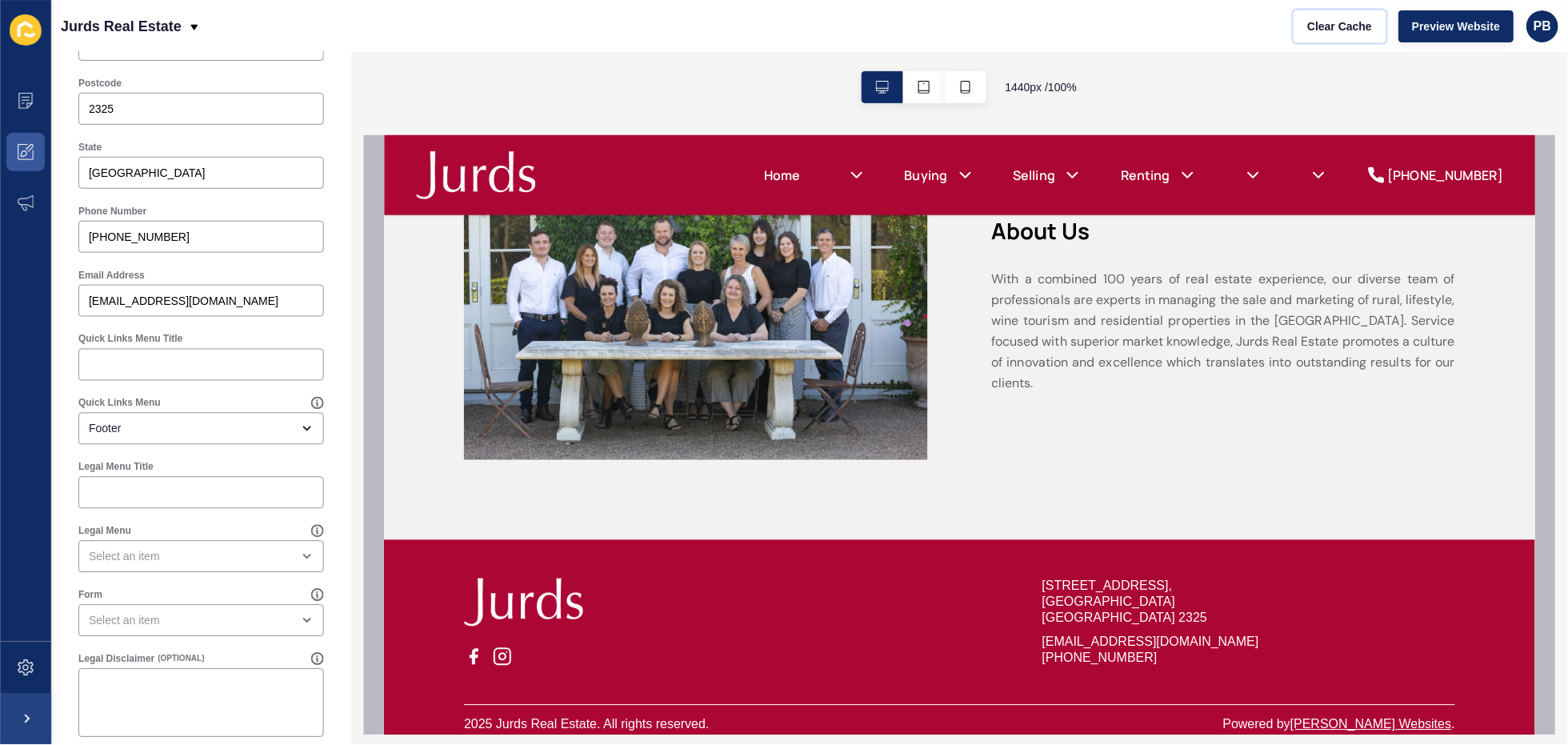
scroll to position [727, 0]
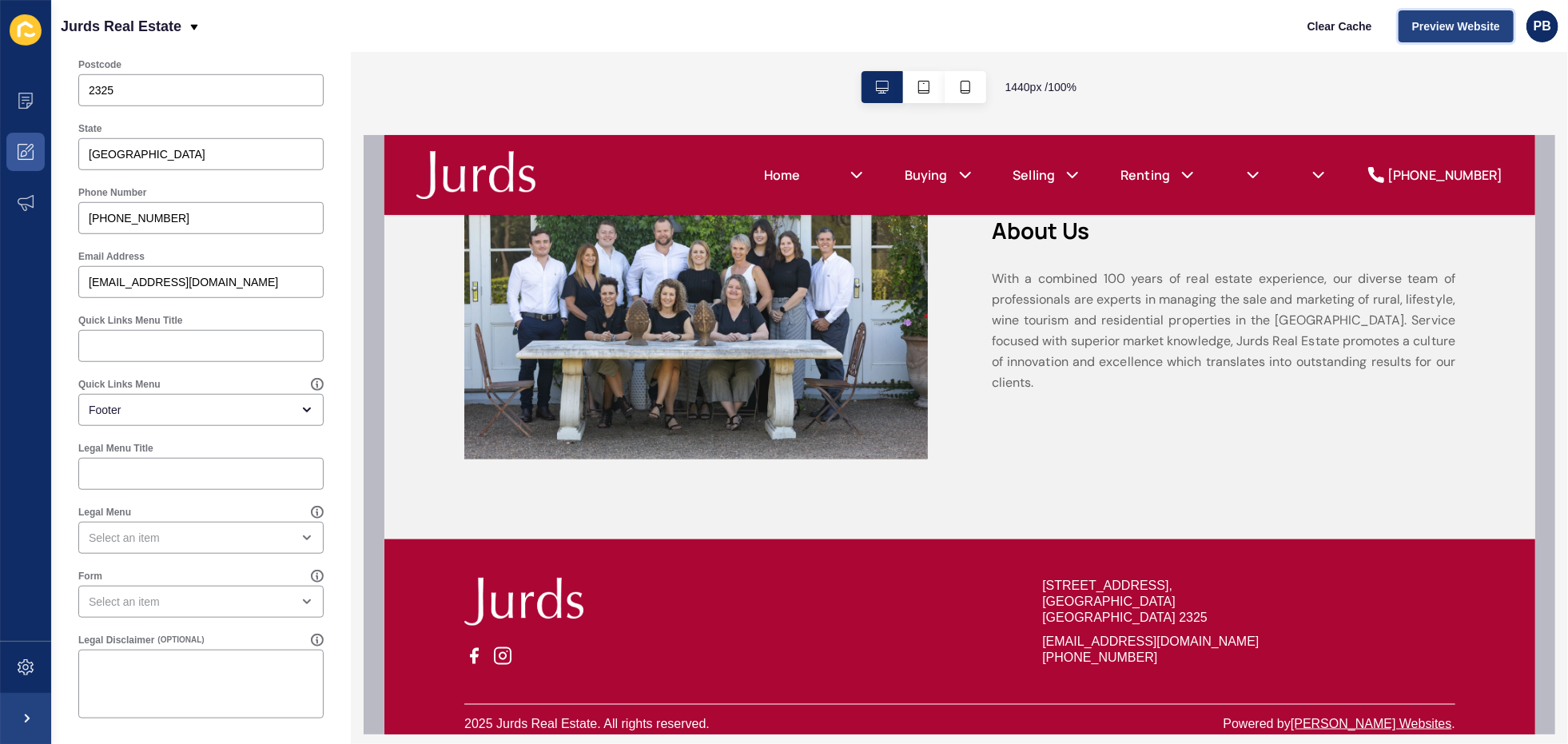
click at [1450, 32] on span "Preview Website" at bounding box center [1456, 26] width 88 height 16
